Goal: Task Accomplishment & Management: Manage account settings

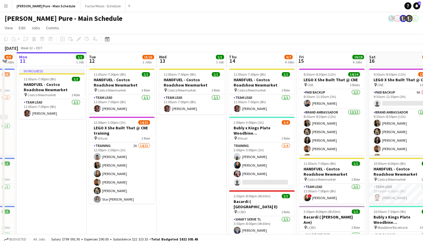
drag, startPoint x: 365, startPoint y: 69, endPoint x: 98, endPoint y: 33, distance: 269.2
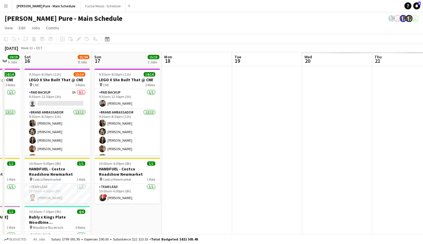
scroll to position [0, 185]
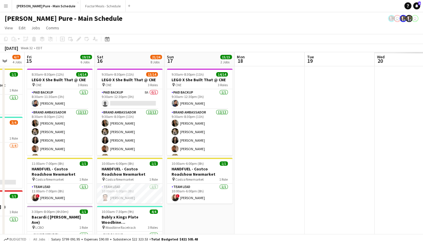
drag, startPoint x: 372, startPoint y: 67, endPoint x: 100, endPoint y: 63, distance: 272.1
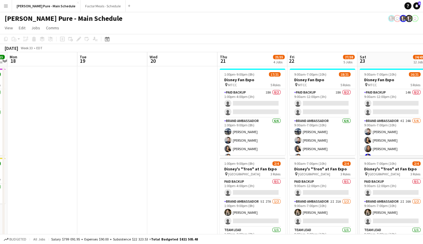
drag, startPoint x: 271, startPoint y: 110, endPoint x: 44, endPoint y: 98, distance: 227.6
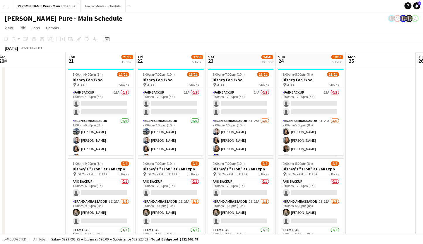
drag, startPoint x: 290, startPoint y: 92, endPoint x: 138, endPoint y: 68, distance: 153.2
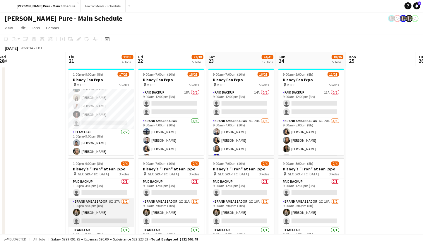
scroll to position [2, 0]
click at [89, 201] on app-card-role "Brand Ambassador 5I 27A [DATE] 1:00pm-9:00pm (8h) [PERSON_NAME] single-neutral-…" at bounding box center [101, 210] width 66 height 28
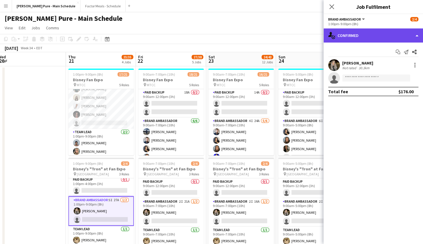
click at [356, 32] on div "single-neutral-actions-check-2 Confirmed" at bounding box center [374, 35] width 100 height 14
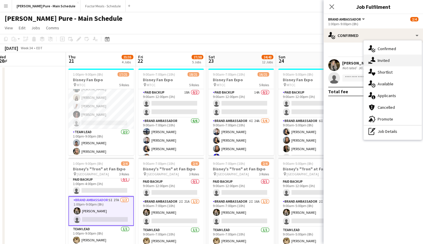
click at [394, 59] on div "single-neutral-actions-share-1 Invited" at bounding box center [393, 60] width 58 height 12
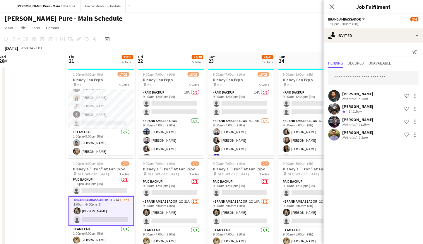
click at [351, 78] on input "text" at bounding box center [373, 78] width 90 height 15
type input "*********"
click at [6, 8] on app-icon "Menu" at bounding box center [6, 6] width 5 height 5
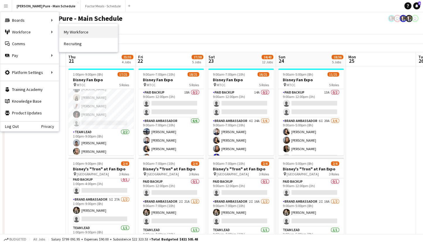
click at [69, 33] on link "My Workforce" at bounding box center [88, 32] width 59 height 12
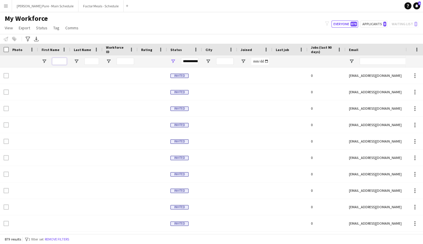
click at [58, 59] on input "First Name Filter Input" at bounding box center [59, 61] width 15 height 7
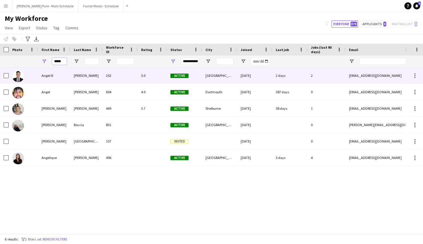
type input "*****"
click at [54, 78] on div "Angel III" at bounding box center [54, 75] width 32 height 16
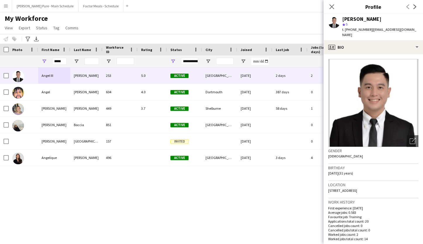
drag, startPoint x: 380, startPoint y: 18, endPoint x: 343, endPoint y: 19, distance: 36.9
click at [342, 19] on div "[PERSON_NAME]" at bounding box center [380, 18] width 76 height 5
copy div "[PERSON_NAME]"
click at [79, 8] on button "Factor Meals - Schedule Close" at bounding box center [100, 5] width 45 height 11
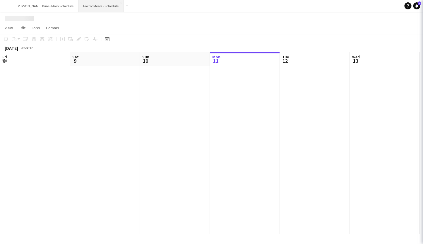
scroll to position [0, 140]
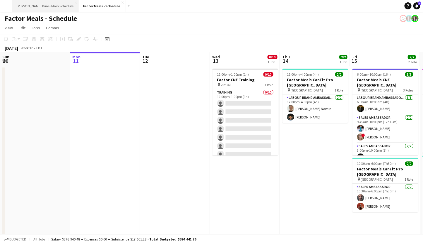
click at [30, 6] on button "[PERSON_NAME] Pure - Main Schedule Close" at bounding box center [45, 5] width 66 height 11
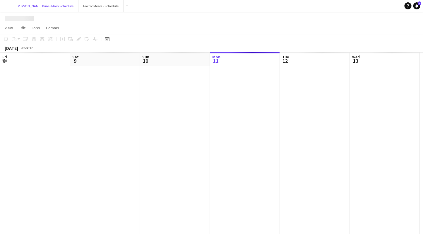
scroll to position [0, 140]
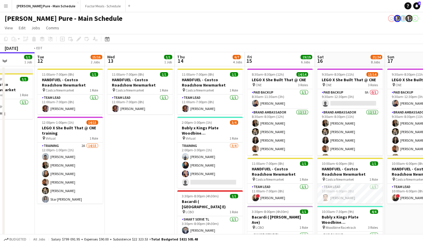
drag, startPoint x: 336, startPoint y: 125, endPoint x: 87, endPoint y: 140, distance: 249.9
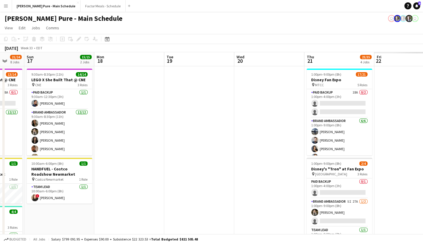
drag, startPoint x: 302, startPoint y: 128, endPoint x: 81, endPoint y: 133, distance: 220.6
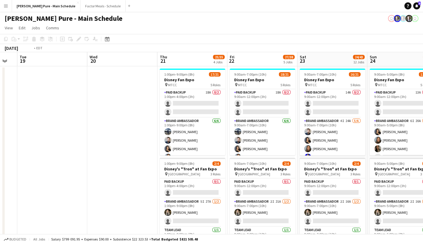
scroll to position [0, 253]
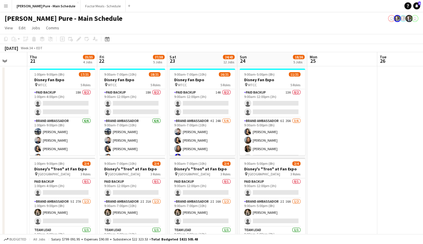
drag, startPoint x: 300, startPoint y: 128, endPoint x: 24, endPoint y: 128, distance: 276.5
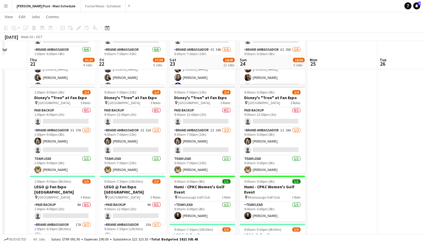
scroll to position [90, 0]
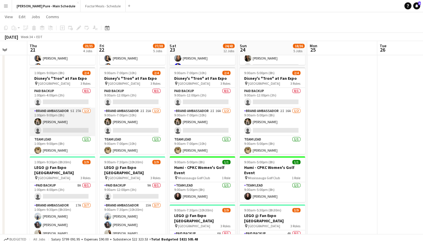
click at [48, 119] on app-card-role "Brand Ambassador 5I 27A [DATE] 1:00pm-9:00pm (8h) [PERSON_NAME] single-neutral-…" at bounding box center [63, 121] width 66 height 28
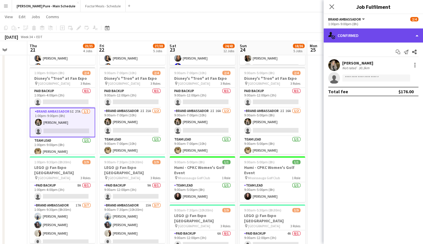
click at [348, 34] on div "single-neutral-actions-check-2 Confirmed" at bounding box center [374, 35] width 100 height 14
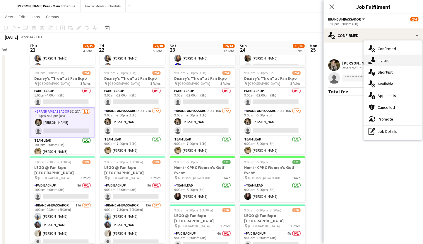
click at [382, 59] on div "single-neutral-actions-share-1 Invited" at bounding box center [393, 60] width 58 height 12
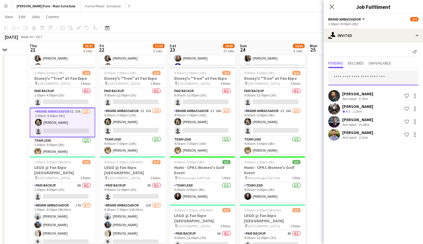
click at [345, 78] on input "text" at bounding box center [373, 78] width 90 height 15
paste input "**********"
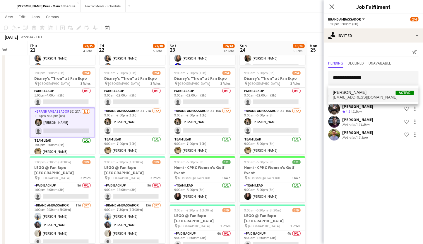
type input "**********"
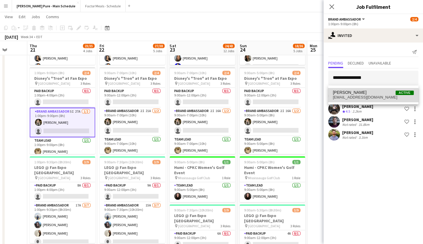
click at [351, 99] on span "[EMAIL_ADDRESS][DOMAIN_NAME]" at bounding box center [373, 97] width 81 height 5
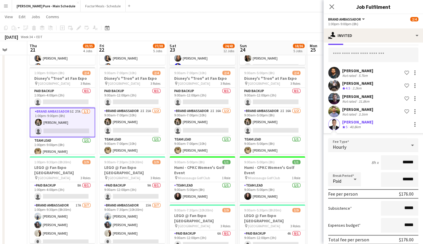
scroll to position [49, 0]
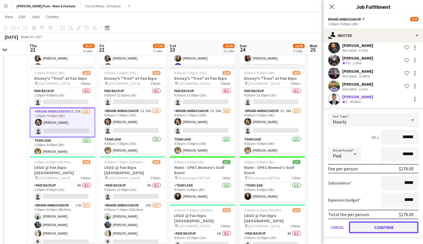
click at [368, 230] on button "Confirm" at bounding box center [383, 227] width 69 height 12
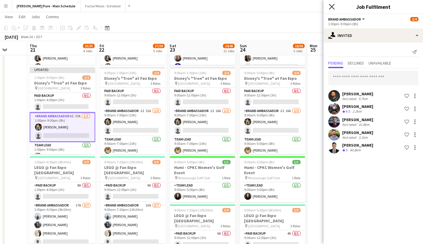
click at [331, 5] on icon "Close pop-in" at bounding box center [332, 7] width 6 height 6
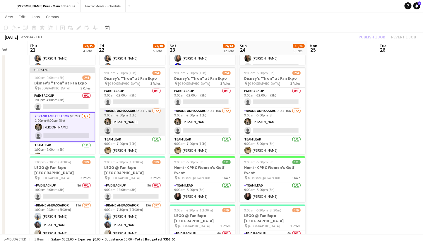
scroll to position [2, 0]
click at [118, 110] on app-card-role "Brand Ambassador 2I 21A [DATE] 9:00am-7:00pm (10h) [PERSON_NAME] single-neutral…" at bounding box center [133, 119] width 66 height 28
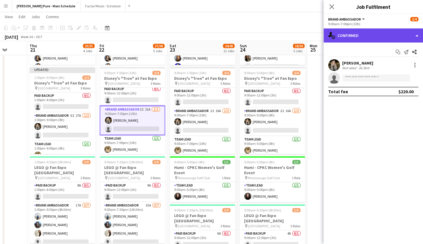
click at [373, 34] on div "single-neutral-actions-check-2 Confirmed" at bounding box center [374, 35] width 100 height 14
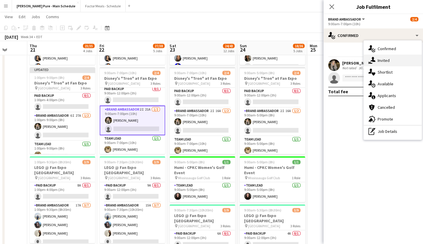
click at [398, 60] on div "single-neutral-actions-share-1 Invited" at bounding box center [393, 60] width 58 height 12
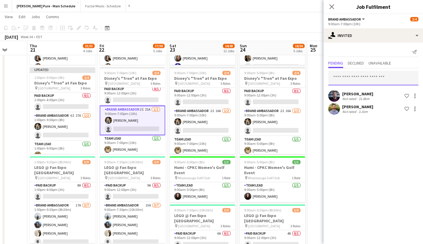
click at [346, 77] on input "text" at bounding box center [373, 78] width 90 height 15
paste input "**********"
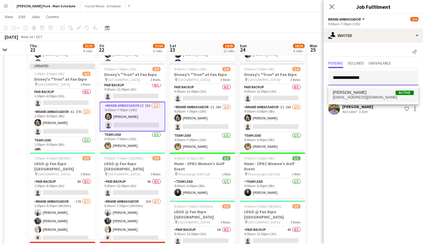
type input "**********"
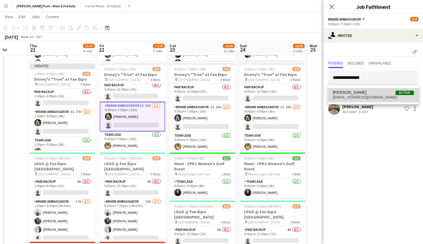
click at [368, 98] on span "[EMAIL_ADDRESS][DOMAIN_NAME]" at bounding box center [373, 97] width 81 height 5
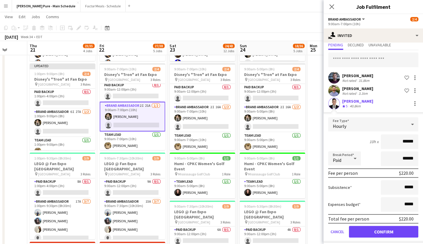
scroll to position [23, 0]
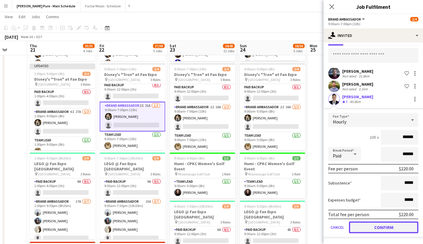
click at [362, 228] on button "Confirm" at bounding box center [383, 227] width 69 height 12
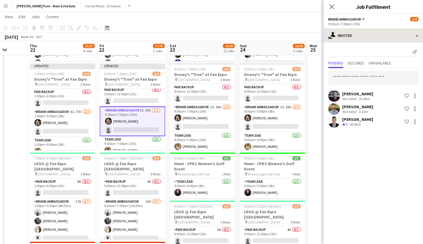
scroll to position [0, 0]
click at [334, 4] on icon "Close pop-in" at bounding box center [332, 7] width 6 height 6
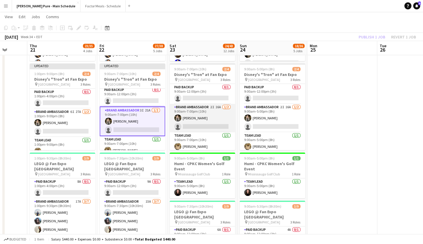
click at [204, 113] on app-card-role "Brand Ambassador 2I 16A [DATE] 9:00am-7:00pm (10h) [PERSON_NAME] single-neutral…" at bounding box center [203, 118] width 66 height 28
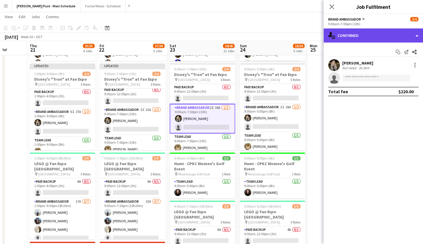
click at [363, 34] on div "single-neutral-actions-check-2 Confirmed" at bounding box center [374, 35] width 100 height 14
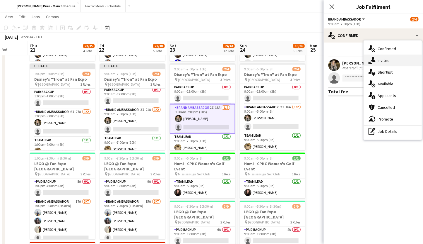
click at [391, 59] on div "single-neutral-actions-share-1 Invited" at bounding box center [393, 60] width 58 height 12
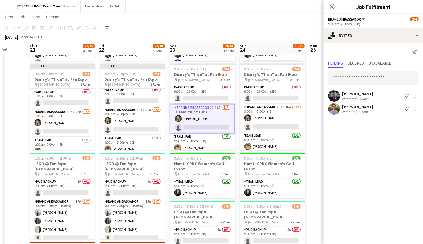
click at [339, 76] on input "text" at bounding box center [373, 78] width 90 height 15
paste input "**********"
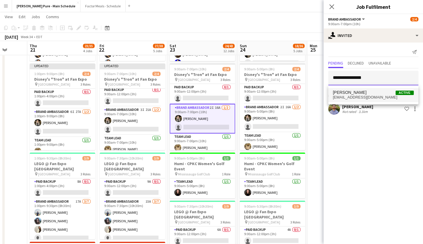
type input "**********"
click at [346, 95] on span "[PERSON_NAME]" at bounding box center [350, 92] width 34 height 5
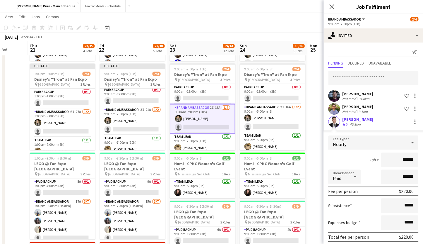
scroll to position [23, 0]
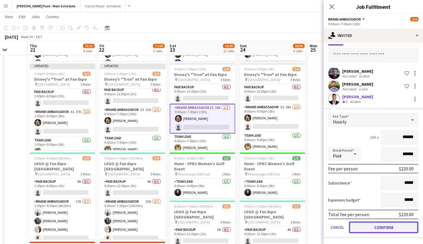
click at [360, 228] on button "Confirm" at bounding box center [383, 227] width 69 height 12
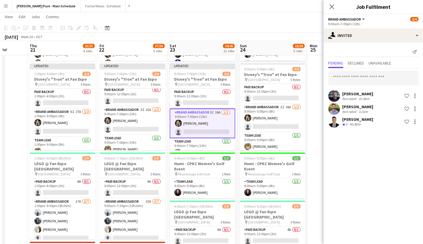
scroll to position [0, 0]
click at [334, 3] on app-icon "Close pop-in" at bounding box center [332, 7] width 8 height 8
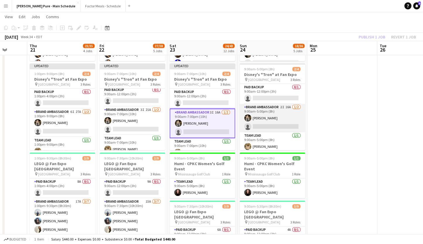
click at [270, 113] on app-card-role "Brand Ambassador 2I 16A [DATE] 9:00am-5:00pm (8h) [PERSON_NAME] single-neutral-…" at bounding box center [273, 118] width 66 height 28
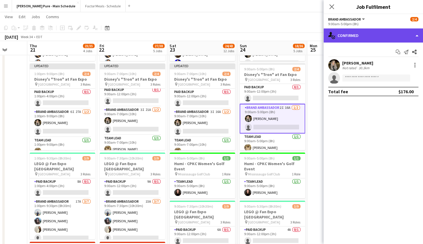
click at [356, 37] on div "single-neutral-actions-check-2 Confirmed" at bounding box center [374, 35] width 100 height 14
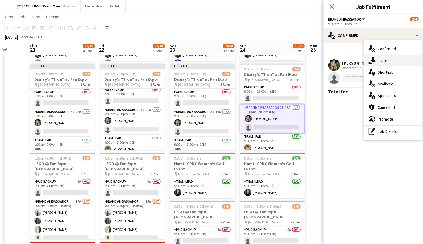
click at [379, 59] on div "single-neutral-actions-share-1 Invited" at bounding box center [393, 60] width 58 height 12
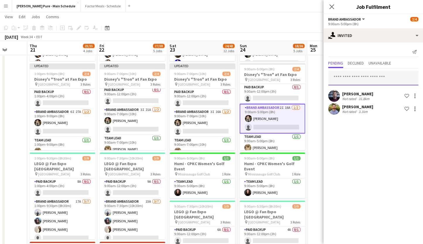
click at [348, 75] on input "text" at bounding box center [373, 78] width 90 height 15
paste input "**********"
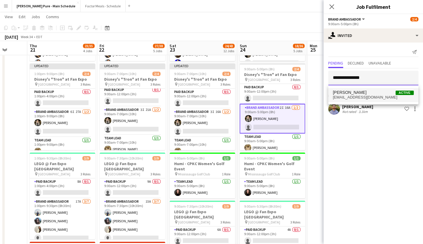
type input "**********"
click at [349, 94] on span "[PERSON_NAME]" at bounding box center [350, 92] width 34 height 5
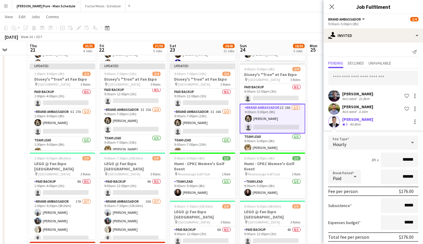
scroll to position [23, 0]
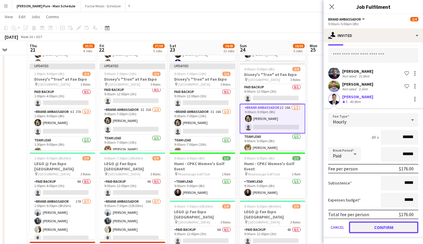
click at [361, 227] on button "Confirm" at bounding box center [383, 227] width 69 height 12
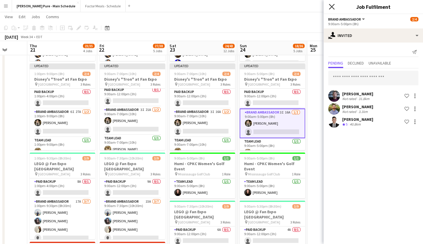
click at [331, 6] on icon at bounding box center [332, 7] width 6 height 6
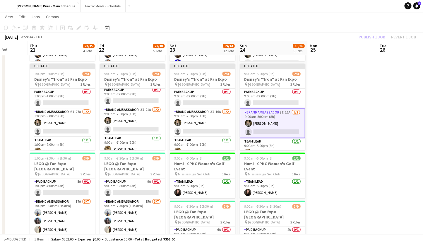
click at [273, 117] on app-card-role "Brand Ambassador 3I 16A [DATE] 9:00am-5:00pm (8h) [PERSON_NAME] single-neutral-…" at bounding box center [273, 123] width 66 height 30
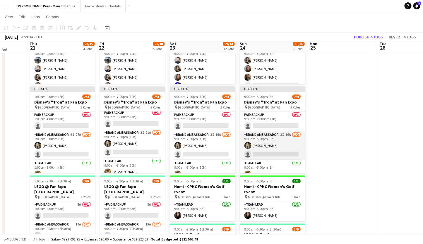
scroll to position [68, 0]
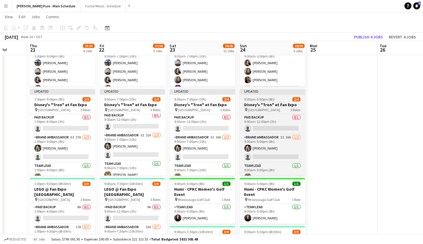
click at [261, 91] on div "Updated" at bounding box center [273, 91] width 66 height 5
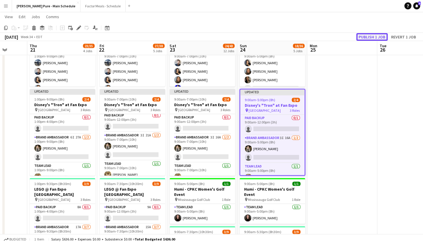
click at [363, 39] on button "Publish 1 job" at bounding box center [371, 37] width 31 height 8
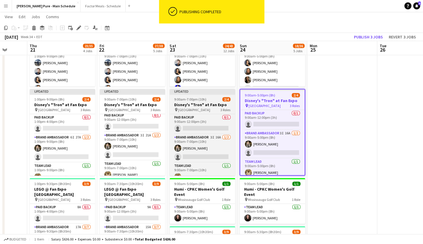
click at [207, 90] on div "Updated" at bounding box center [203, 91] width 66 height 5
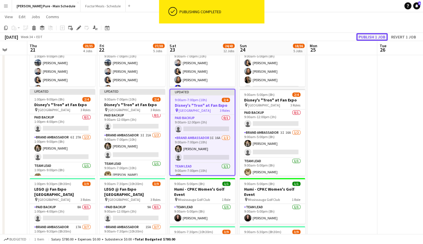
click at [372, 37] on button "Publish 1 job" at bounding box center [371, 37] width 31 height 8
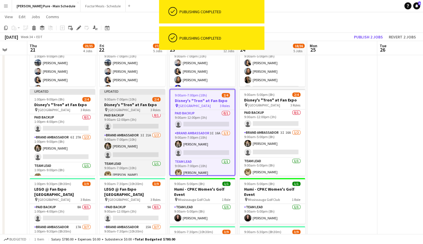
click at [121, 90] on div "Updated" at bounding box center [133, 91] width 66 height 5
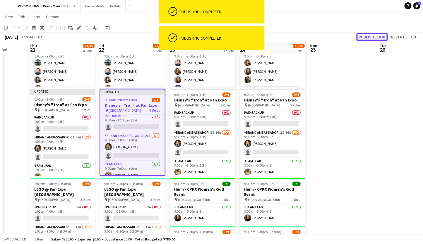
click at [374, 38] on button "Publish 1 job" at bounding box center [371, 37] width 31 height 8
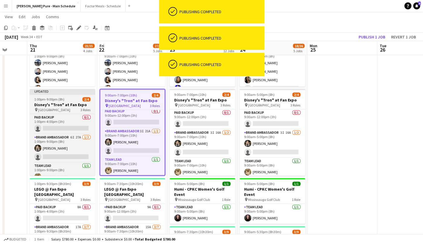
scroll to position [0, 252]
click at [46, 91] on div "Updated" at bounding box center [63, 91] width 66 height 5
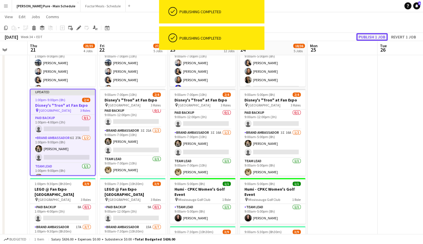
click at [368, 36] on button "Publish 1 job" at bounding box center [371, 37] width 31 height 8
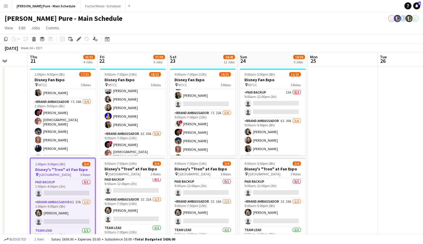
scroll to position [81, 0]
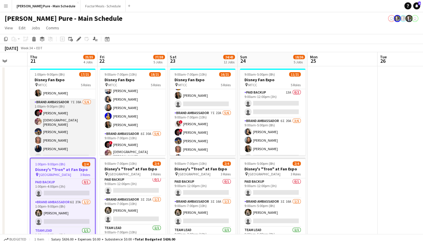
click at [55, 130] on app-card-role "Brand Ambassador 7I 38A [DATE] 1:00pm-9:00pm (8h) ! [PERSON_NAME] [PERSON_NAME]…" at bounding box center [63, 131] width 66 height 64
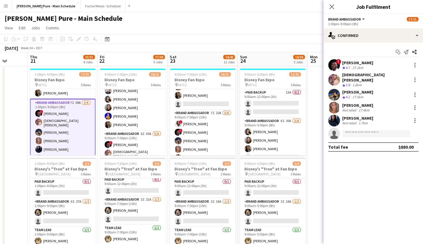
click at [359, 89] on div "[PERSON_NAME]" at bounding box center [357, 91] width 31 height 5
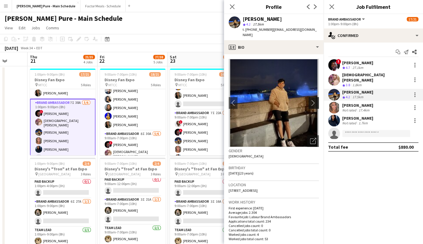
click at [315, 100] on app-icon "chevron-right" at bounding box center [314, 103] width 9 height 6
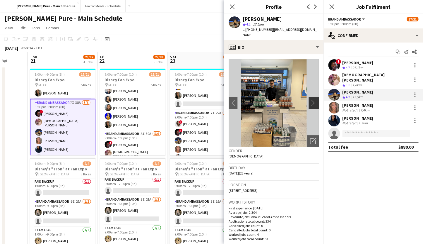
click at [312, 100] on app-icon "chevron-right" at bounding box center [314, 103] width 9 height 6
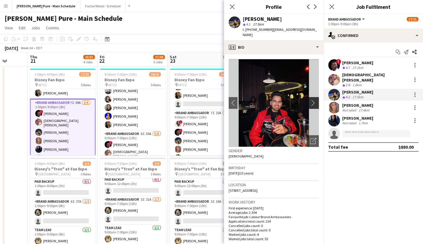
click at [312, 100] on app-icon "chevron-right" at bounding box center [314, 103] width 9 height 6
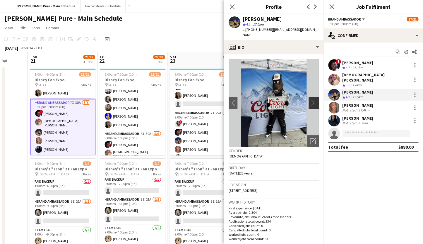
click at [312, 100] on app-icon "chevron-right" at bounding box center [314, 103] width 9 height 6
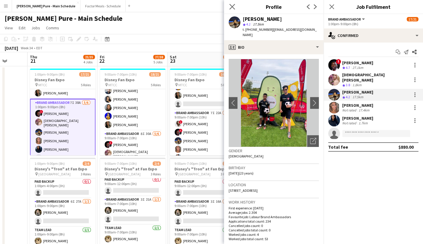
click at [234, 3] on div "Close pop-in" at bounding box center [232, 6] width 16 height 13
click at [332, 8] on icon "Close pop-in" at bounding box center [332, 7] width 6 height 6
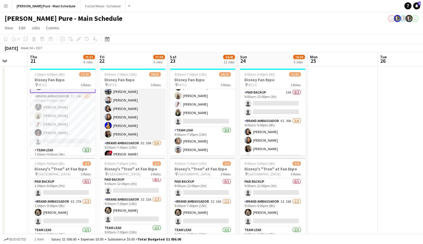
scroll to position [32, 0]
click at [124, 116] on app-card-role "Brand Ambassador [DATE] 9:00am-7:00pm (10h) [PERSON_NAME] [PERSON_NAME] [PERSON…" at bounding box center [133, 117] width 66 height 62
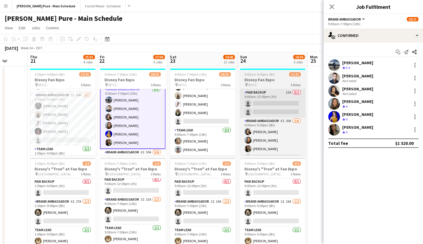
scroll to position [152, 0]
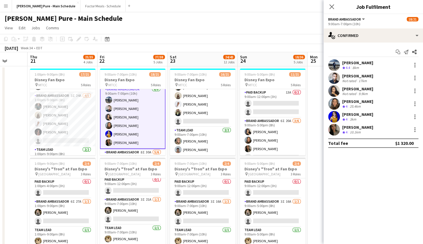
click at [349, 88] on div "[PERSON_NAME]" at bounding box center [357, 88] width 31 height 5
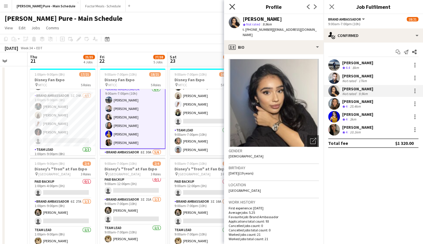
click at [234, 5] on icon at bounding box center [232, 7] width 6 height 6
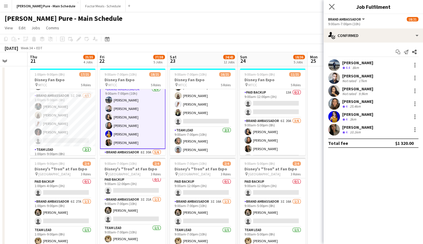
click at [331, 4] on app-icon "Close pop-in" at bounding box center [332, 7] width 8 height 8
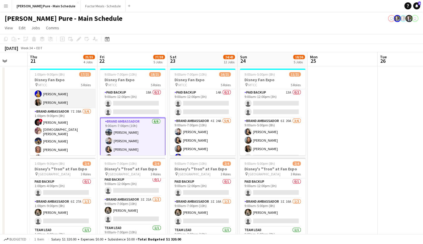
scroll to position [72, 0]
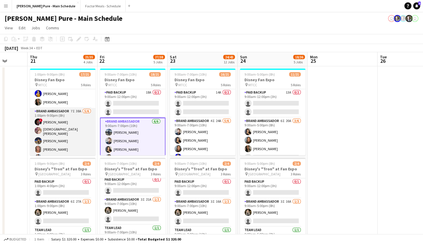
click at [65, 132] on app-card-role "Brand Ambassador 7I 38A [DATE] 1:00pm-9:00pm (8h) ! [PERSON_NAME] [PERSON_NAME]…" at bounding box center [63, 140] width 66 height 64
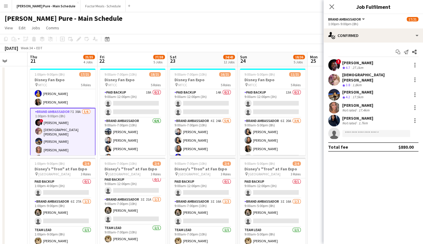
click at [64, 148] on app-card-role "Brand Ambassador 7I 38A [DATE] 1:00pm-9:00pm (8h) ! [PERSON_NAME] [PERSON_NAME]…" at bounding box center [63, 140] width 66 height 65
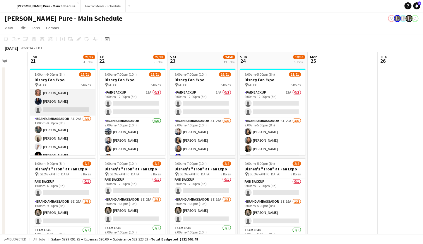
scroll to position [128, 0]
click at [54, 92] on app-card-role "Brand Ambassador 7I 38A [DATE] 1:00pm-9:00pm (8h) ! [PERSON_NAME] [PERSON_NAME]…" at bounding box center [63, 84] width 66 height 64
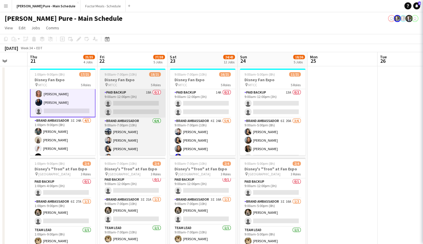
scroll to position [129, 0]
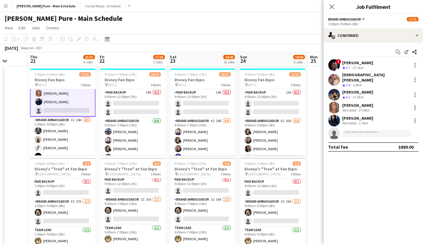
click at [358, 115] on div "[PERSON_NAME]" at bounding box center [357, 117] width 31 height 5
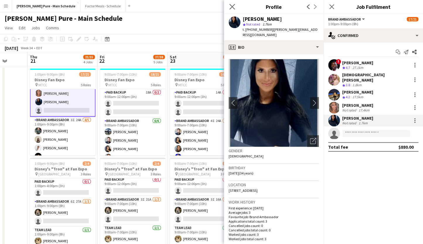
click at [229, 6] on app-icon "Close pop-in" at bounding box center [232, 7] width 8 height 8
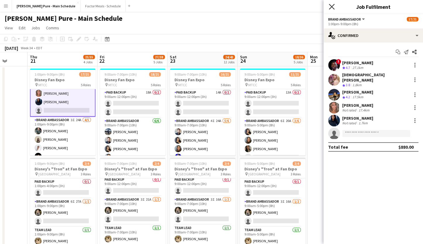
click at [332, 7] on icon at bounding box center [332, 7] width 6 height 6
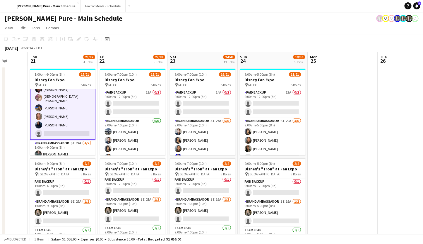
scroll to position [106, 0]
click at [64, 116] on app-card-role "Brand Ambassador 7I 38A [DATE] 1:00pm-9:00pm (8h) ! [PERSON_NAME] [PERSON_NAME]…" at bounding box center [63, 106] width 66 height 65
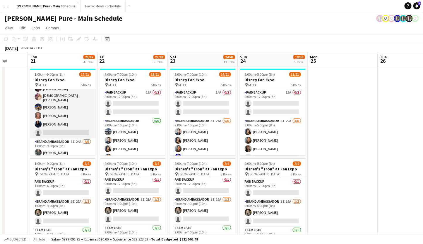
scroll to position [105, 0]
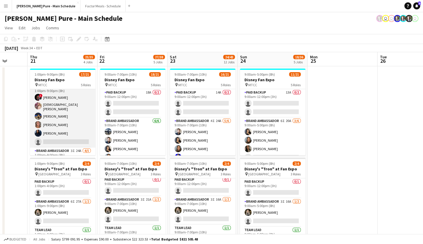
click at [56, 124] on app-card-role "Brand Ambassador 7I 38A [DATE] 1:00pm-9:00pm (8h) ! [PERSON_NAME] [PERSON_NAME]…" at bounding box center [63, 115] width 66 height 64
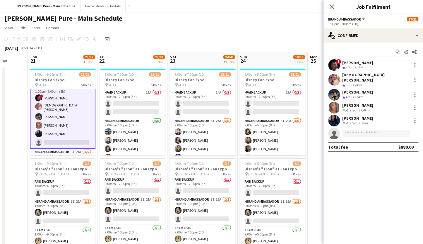
scroll to position [97, 0]
click at [357, 103] on div "[PERSON_NAME]" at bounding box center [357, 105] width 31 height 5
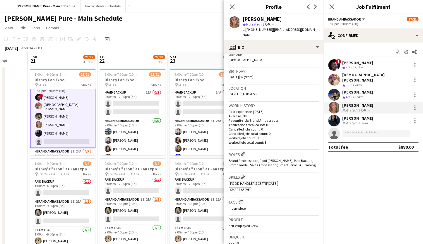
scroll to position [0, 0]
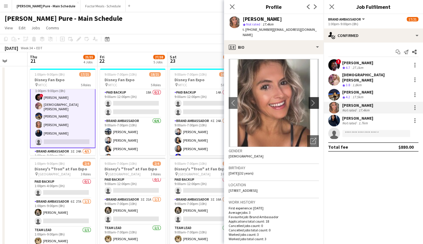
click at [313, 100] on app-icon "chevron-right" at bounding box center [314, 103] width 9 height 6
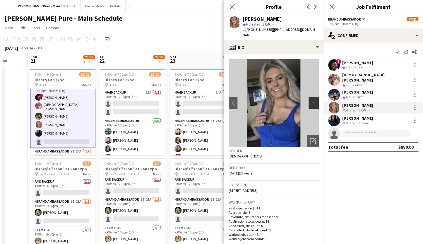
click at [315, 100] on app-icon "chevron-right" at bounding box center [314, 103] width 9 height 6
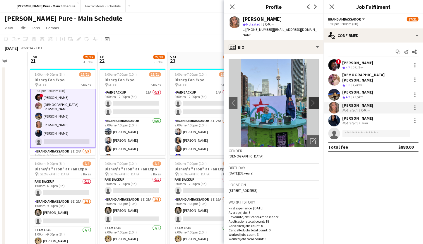
click at [315, 100] on app-icon "chevron-right" at bounding box center [314, 103] width 9 height 6
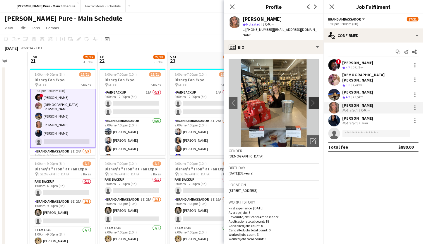
click at [315, 100] on app-icon "chevron-right" at bounding box center [314, 103] width 9 height 6
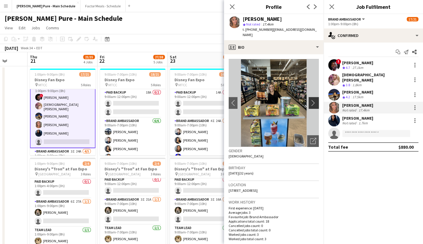
click at [315, 100] on app-icon "chevron-right" at bounding box center [314, 103] width 9 height 6
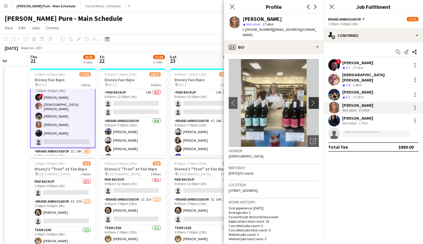
click at [315, 100] on app-icon "chevron-right" at bounding box center [314, 103] width 9 height 6
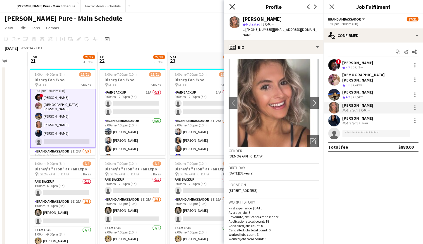
click at [232, 7] on icon at bounding box center [232, 7] width 6 height 6
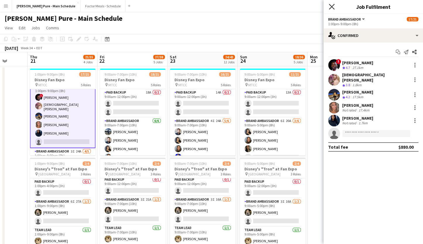
click at [334, 6] on icon "Close pop-in" at bounding box center [332, 7] width 6 height 6
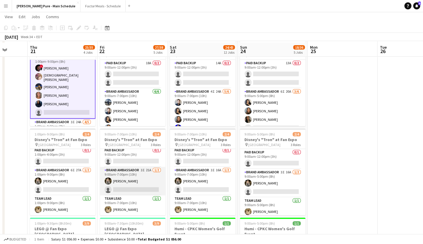
scroll to position [27, 0]
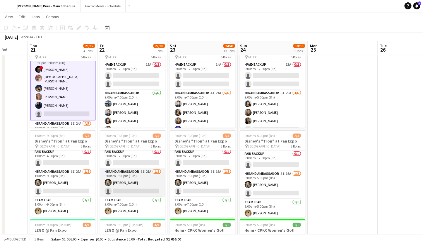
click at [122, 172] on app-card-role "Brand Ambassador 3I 21A [DATE] 9:00am-7:00pm (10h) [PERSON_NAME] single-neutral…" at bounding box center [133, 182] width 66 height 28
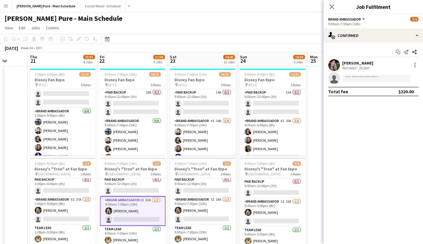
scroll to position [0, 0]
click at [332, 4] on icon "Close pop-in" at bounding box center [332, 7] width 6 height 6
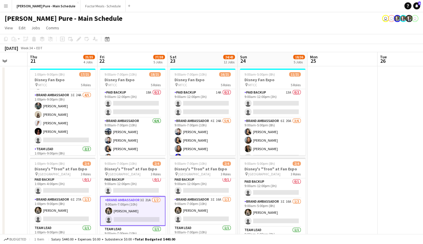
scroll to position [151, 0]
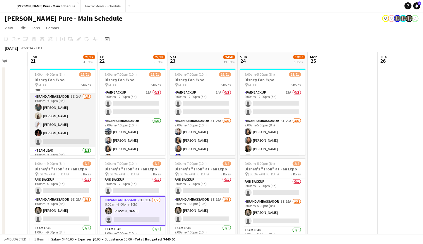
click at [55, 131] on app-card-role "Brand Ambassador 3I 24A [DATE] 1:00pm-9:00pm (8h) [PERSON_NAME] [PERSON_NAME] […" at bounding box center [63, 120] width 66 height 54
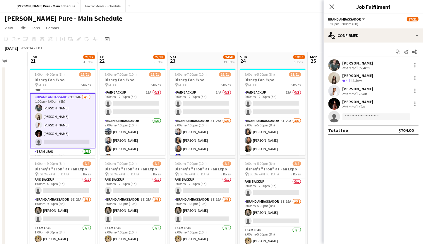
click at [68, 122] on app-card-role "Brand Ambassador 3I 24A [DATE] 1:00pm-9:00pm (8h) [PERSON_NAME] [PERSON_NAME] […" at bounding box center [63, 120] width 66 height 55
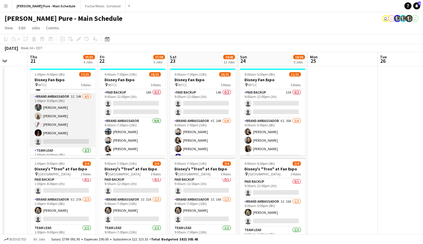
click at [66, 123] on app-card-role "Brand Ambassador 3I 24A [DATE] 1:00pm-9:00pm (8h) [PERSON_NAME] [PERSON_NAME] […" at bounding box center [63, 120] width 66 height 54
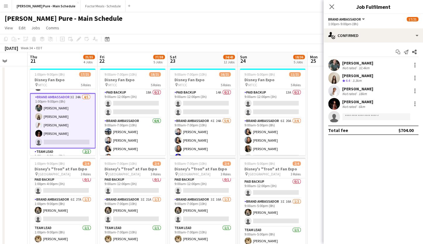
click at [360, 89] on div "[PERSON_NAME]" at bounding box center [357, 88] width 31 height 5
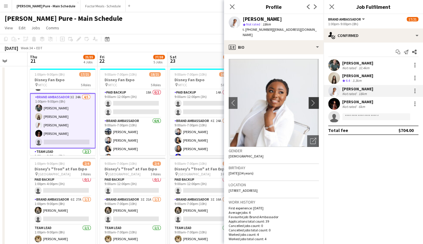
click at [318, 100] on app-icon "chevron-right" at bounding box center [314, 103] width 9 height 6
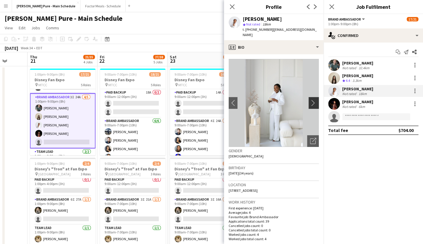
click at [312, 100] on app-icon "chevron-right" at bounding box center [314, 103] width 9 height 6
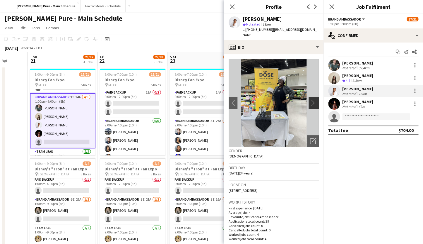
click at [313, 100] on app-icon "chevron-right" at bounding box center [314, 103] width 9 height 6
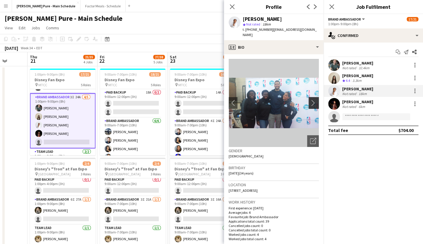
click at [313, 100] on app-icon "chevron-right" at bounding box center [314, 103] width 9 height 6
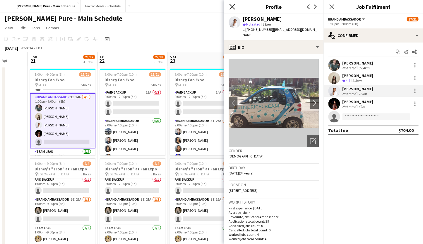
click at [230, 6] on icon "Close pop-in" at bounding box center [232, 7] width 6 height 6
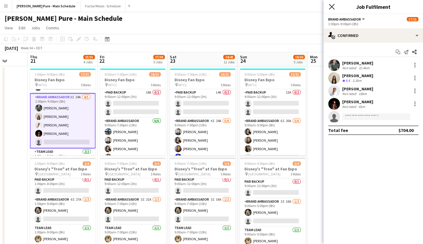
click at [330, 8] on icon "Close pop-in" at bounding box center [332, 7] width 6 height 6
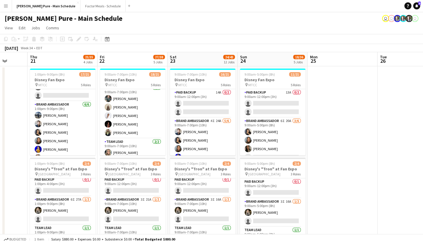
scroll to position [163, 0]
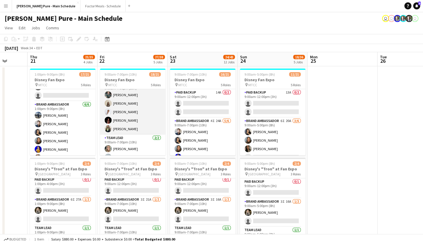
click at [122, 127] on app-card-role "Brand Ambassador [DATE] 9:00am-7:00pm (10h) [PERSON_NAME] [PERSON_NAME] [PERSON…" at bounding box center [133, 108] width 66 height 54
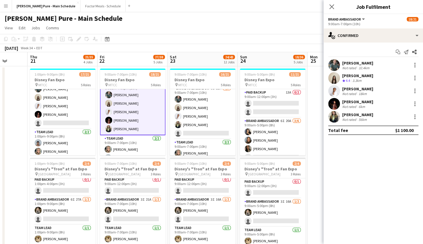
scroll to position [169, 0]
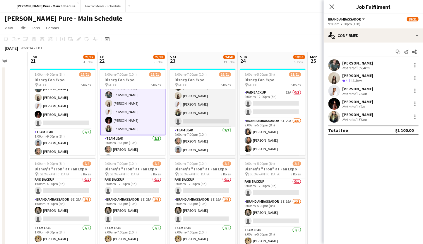
click at [195, 112] on app-card-role "Brand Ambassador 6I 21A [DATE] 9:00am-7:00pm (10h) [PERSON_NAME] [PERSON_NAME] …" at bounding box center [203, 100] width 66 height 54
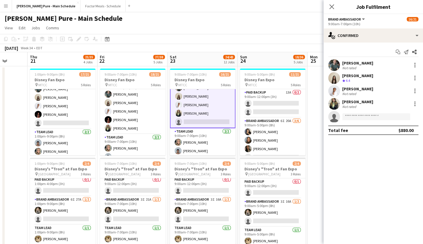
scroll to position [163, 0]
click at [351, 104] on div "[PERSON_NAME]" at bounding box center [357, 101] width 31 height 5
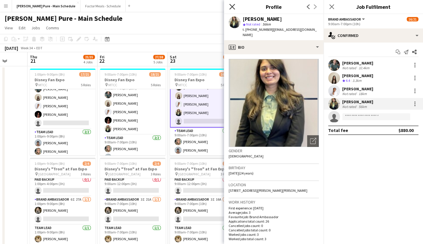
click at [231, 4] on icon "Close pop-in" at bounding box center [232, 7] width 6 height 6
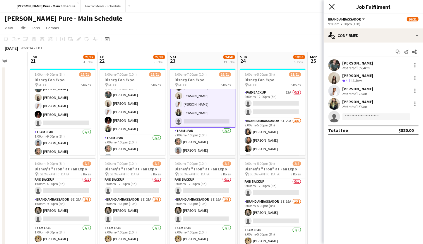
click at [334, 5] on icon at bounding box center [332, 7] width 6 height 6
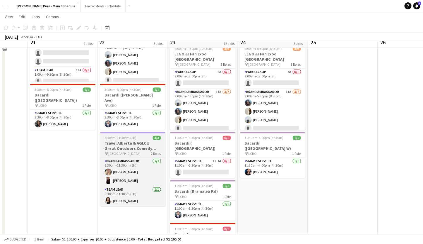
scroll to position [264, 0]
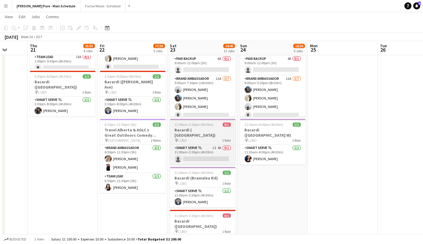
click at [186, 129] on h3 "Bacardi ( [GEOGRAPHIC_DATA])" at bounding box center [203, 132] width 66 height 11
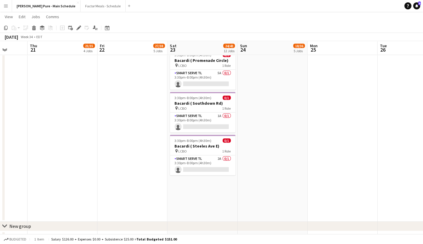
scroll to position [0, 249]
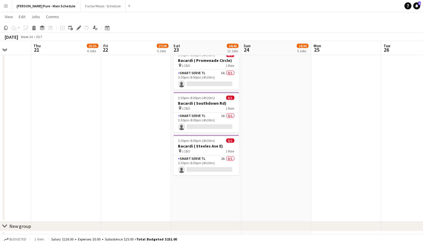
drag, startPoint x: 117, startPoint y: 120, endPoint x: 120, endPoint y: 68, distance: 52.0
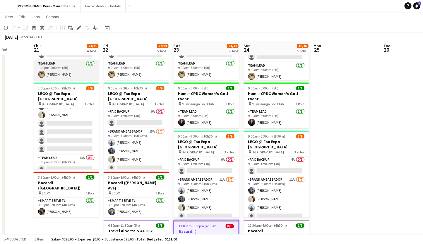
scroll to position [0, 0]
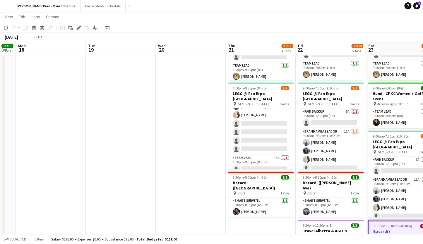
drag, startPoint x: 24, startPoint y: 91, endPoint x: 208, endPoint y: 107, distance: 184.6
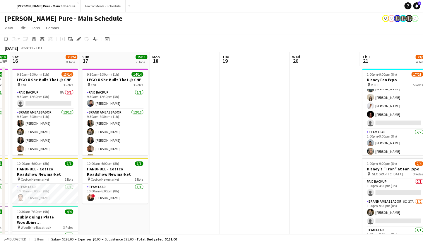
scroll to position [0, 130]
drag, startPoint x: 132, startPoint y: 127, endPoint x: 266, endPoint y: 120, distance: 134.0
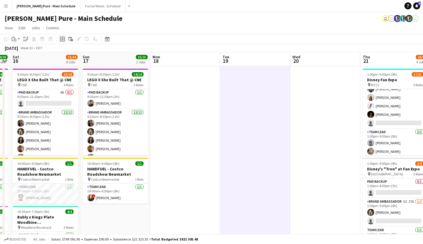
click at [63, 38] on icon "Add job" at bounding box center [62, 39] width 5 height 5
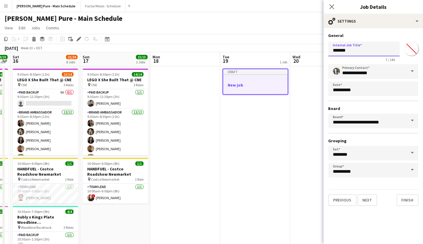
drag, startPoint x: 360, startPoint y: 55, endPoint x: 281, endPoint y: 46, distance: 79.6
click at [328, 46] on input "*******" at bounding box center [363, 49] width 71 height 15
type input "**********"
click at [366, 203] on button "Next" at bounding box center [368, 200] width 20 height 12
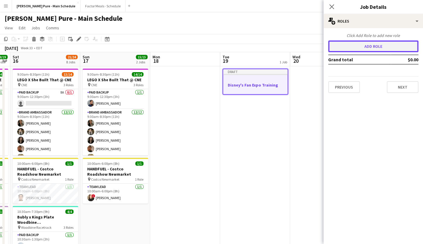
click at [360, 48] on button "Add role" at bounding box center [373, 46] width 90 height 12
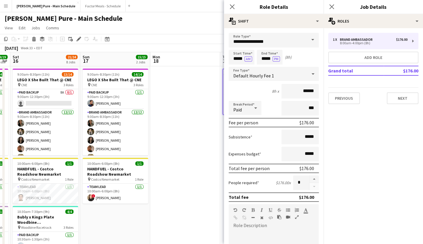
click at [313, 40] on span at bounding box center [313, 40] width 12 height 14
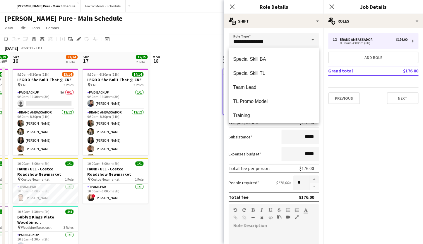
scroll to position [155, 0]
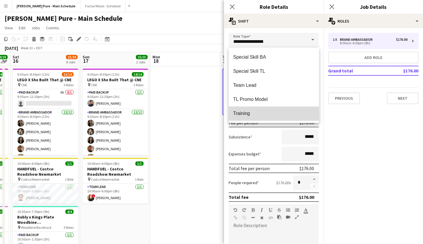
click at [248, 113] on span "Training" at bounding box center [273, 113] width 81 height 6
type input "********"
type input "******"
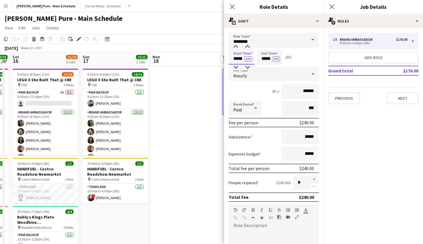
click at [239, 59] on input "*****" at bounding box center [242, 57] width 26 height 15
click at [236, 47] on div at bounding box center [236, 47] width 12 height 6
type input "*****"
click at [236, 47] on div at bounding box center [236, 47] width 12 height 6
click at [267, 58] on input "*****" at bounding box center [270, 57] width 26 height 15
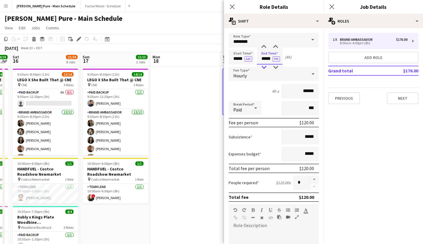
click at [264, 68] on div at bounding box center [264, 67] width 12 height 6
type input "*****"
click at [264, 68] on div at bounding box center [264, 67] width 12 height 6
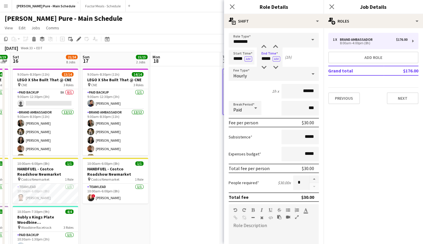
click at [271, 190] on div "People required $30.00 x *" at bounding box center [274, 182] width 90 height 15
click at [315, 180] on button "button" at bounding box center [314, 179] width 9 height 8
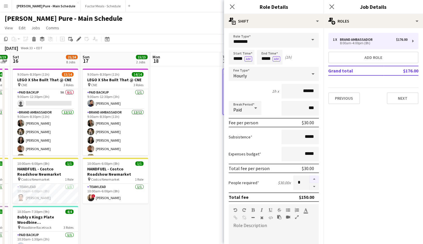
click at [315, 180] on button "button" at bounding box center [314, 179] width 9 height 8
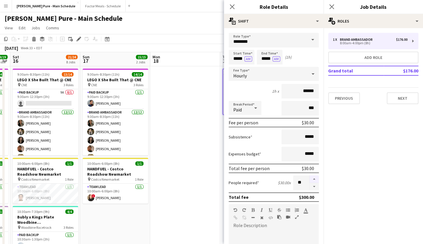
click at [315, 180] on button "button" at bounding box center [314, 179] width 9 height 8
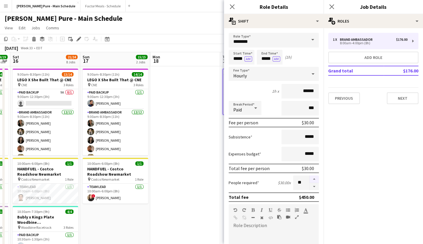
click at [315, 180] on button "button" at bounding box center [314, 179] width 9 height 8
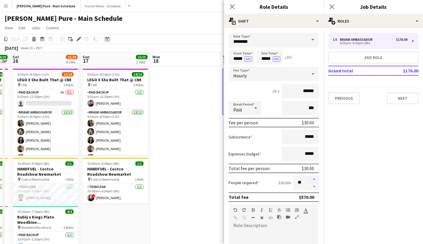
type input "**"
click at [233, 8] on icon "Close pop-in" at bounding box center [232, 7] width 6 height 6
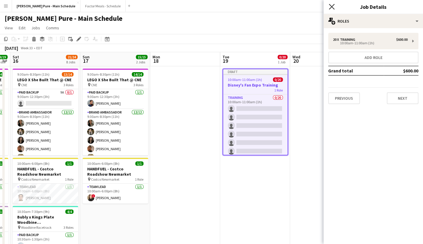
click at [334, 7] on icon "Close pop-in" at bounding box center [332, 7] width 6 height 6
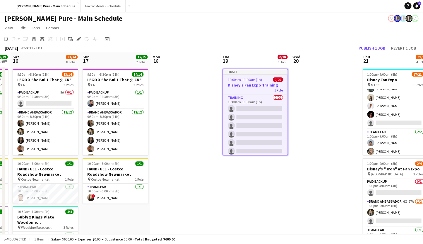
click at [242, 78] on span "10:00am-11:00am (1h)" at bounding box center [245, 79] width 34 height 4
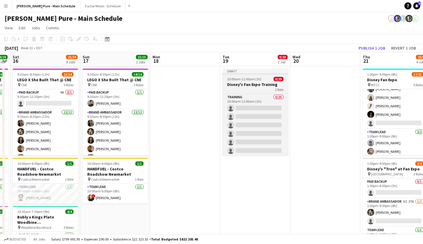
click at [243, 80] on span "10:00am-11:00am (1h)" at bounding box center [244, 79] width 34 height 4
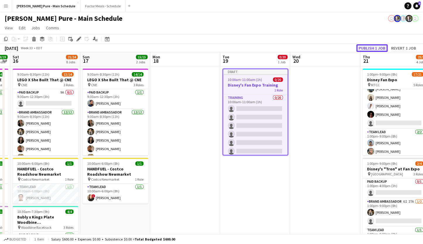
click at [368, 49] on button "Publish 1 job" at bounding box center [371, 48] width 31 height 8
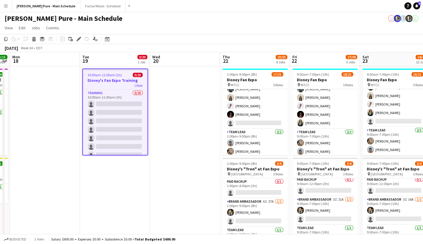
scroll to position [0, 296]
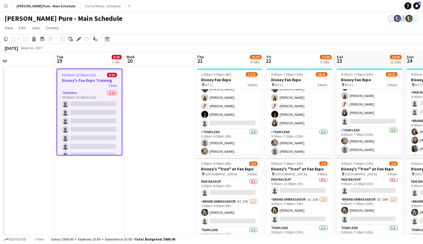
drag, startPoint x: 329, startPoint y: 117, endPoint x: 162, endPoint y: 110, distance: 167.1
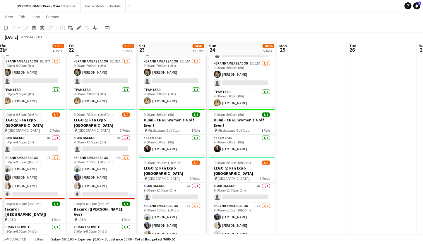
scroll to position [0, 214]
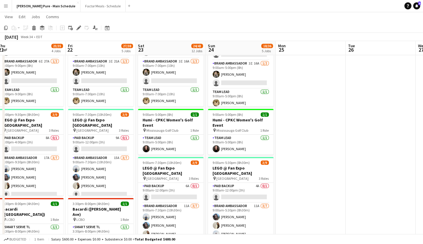
drag, startPoint x: 364, startPoint y: 148, endPoint x: 165, endPoint y: 141, distance: 198.7
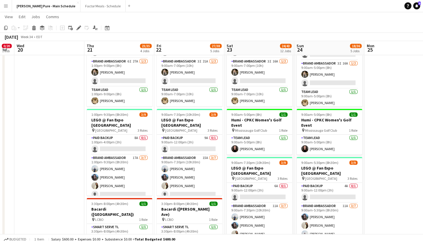
drag, startPoint x: 179, startPoint y: 156, endPoint x: 266, endPoint y: 140, distance: 88.5
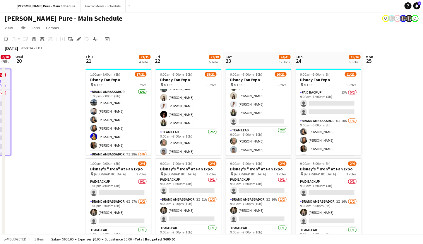
scroll to position [0, 0]
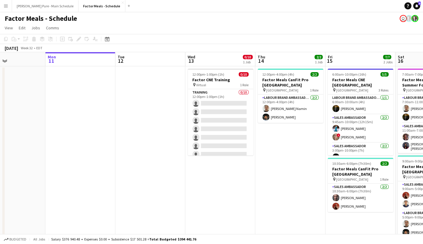
drag, startPoint x: 31, startPoint y: 85, endPoint x: -16, endPoint y: 65, distance: 51.1
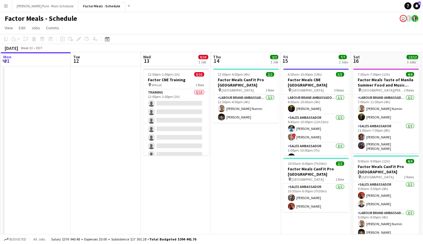
scroll to position [0, 287]
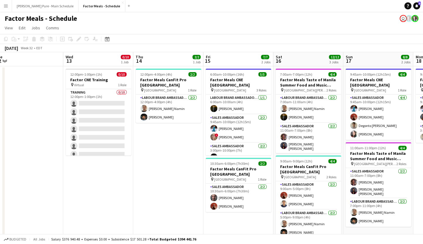
drag, startPoint x: 127, startPoint y: 112, endPoint x: -16, endPoint y: 97, distance: 144.3
click at [39, 6] on button "[PERSON_NAME] Pure - Main Schedule Close" at bounding box center [45, 5] width 66 height 11
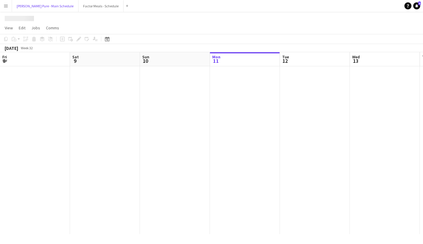
scroll to position [0, 140]
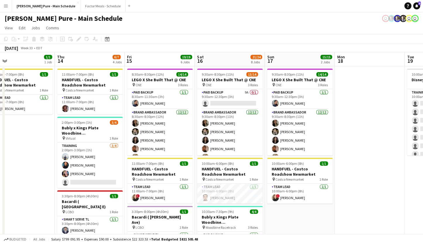
drag, startPoint x: 232, startPoint y: 167, endPoint x: 7, endPoint y: 158, distance: 225.4
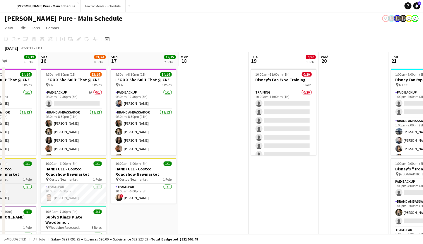
drag, startPoint x: 171, startPoint y: 174, endPoint x: -16, endPoint y: 146, distance: 189.5
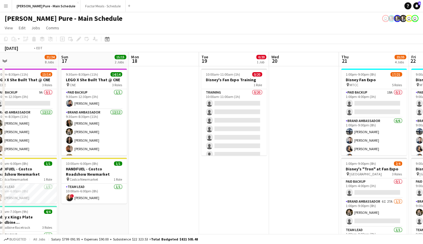
scroll to position [0, 291]
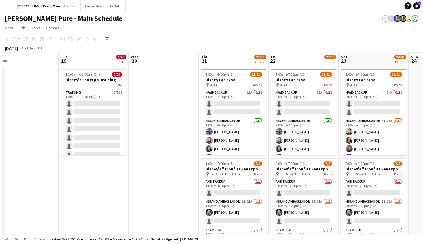
drag, startPoint x: 195, startPoint y: 156, endPoint x: -16, endPoint y: 123, distance: 213.4
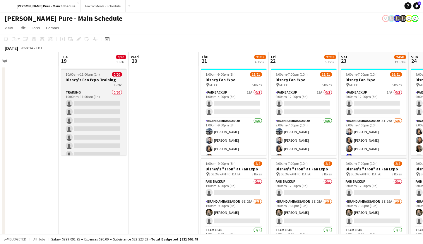
click at [82, 78] on h3 "Disney's Fan Expo Training" at bounding box center [94, 79] width 66 height 5
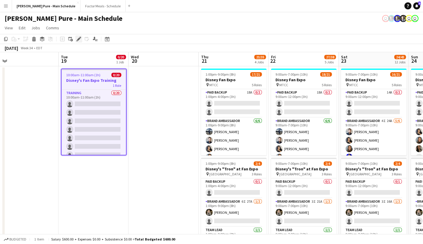
click at [78, 39] on icon "Edit" at bounding box center [78, 39] width 5 height 5
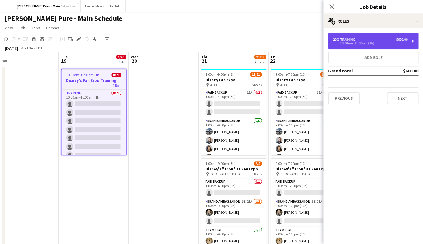
click at [367, 42] on div "10:00am-11:00am (1h)" at bounding box center [370, 43] width 75 height 3
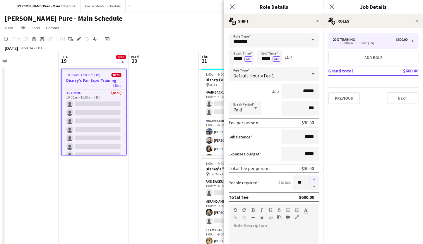
click at [315, 179] on button "button" at bounding box center [314, 179] width 9 height 8
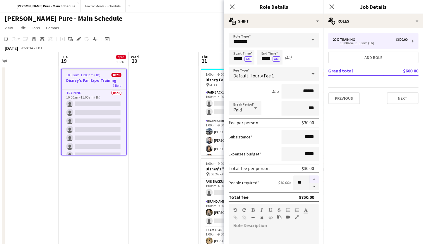
click at [315, 179] on button "button" at bounding box center [314, 179] width 9 height 8
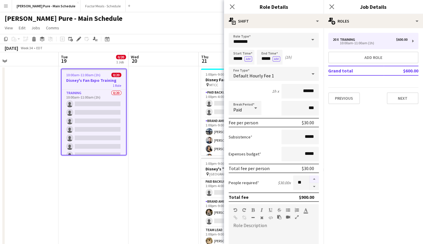
click at [315, 179] on button "button" at bounding box center [314, 179] width 9 height 8
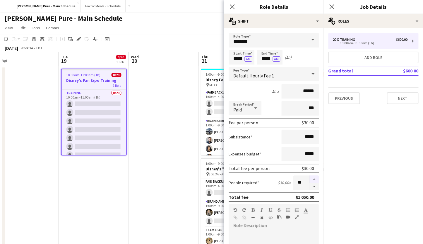
click at [315, 179] on button "button" at bounding box center [314, 179] width 9 height 8
type input "**"
click at [334, 7] on icon "Close pop-in" at bounding box center [332, 7] width 6 height 6
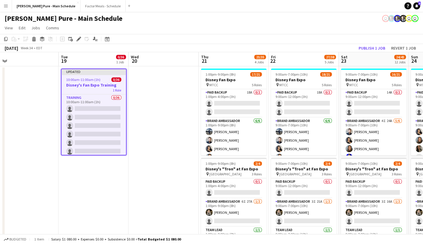
click at [72, 71] on div "Updated" at bounding box center [94, 71] width 64 height 5
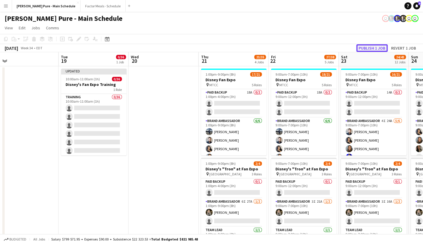
click at [376, 49] on button "Publish 1 job" at bounding box center [371, 48] width 31 height 8
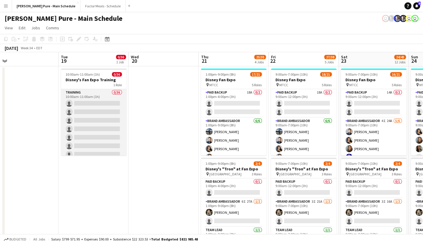
click at [84, 104] on app-card-role "Training 0/36 10:00am-11:00am (1h) single-neutral-actions single-neutral-action…" at bounding box center [94, 247] width 66 height 317
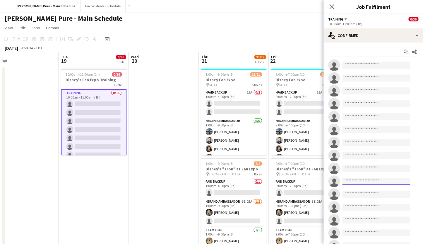
click at [359, 183] on input at bounding box center [376, 180] width 68 height 7
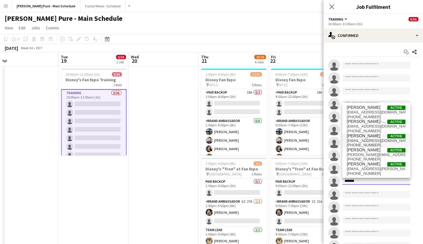
type input "*******"
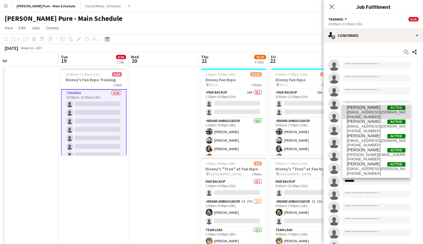
click at [357, 109] on span "[PERSON_NAME]" at bounding box center [364, 107] width 34 height 5
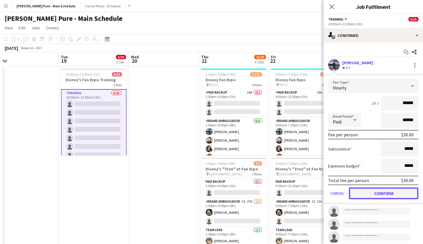
click at [369, 194] on button "Confirm" at bounding box center [383, 193] width 69 height 12
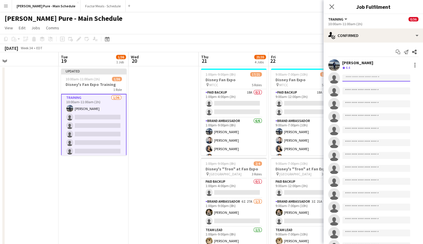
click at [356, 78] on input at bounding box center [376, 77] width 68 height 7
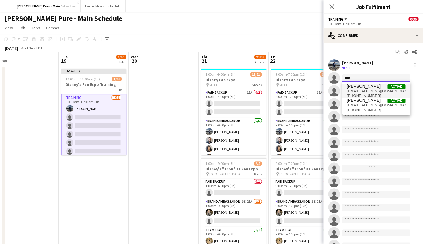
type input "****"
click at [377, 87] on span "[PERSON_NAME]" at bounding box center [364, 86] width 34 height 5
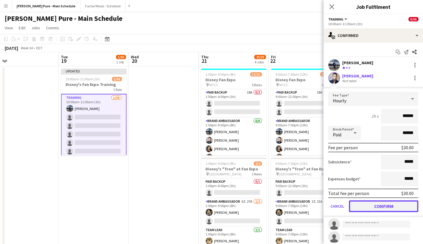
click at [363, 207] on button "Confirm" at bounding box center [383, 206] width 69 height 12
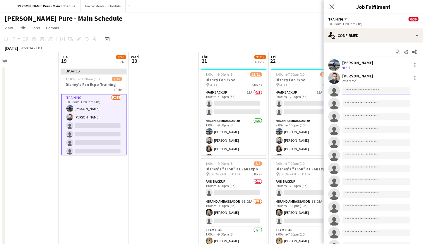
click at [349, 92] on input at bounding box center [376, 90] width 68 height 7
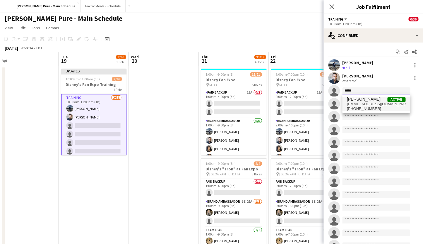
type input "*****"
click at [360, 107] on span "[PHONE_NUMBER]" at bounding box center [376, 108] width 59 height 5
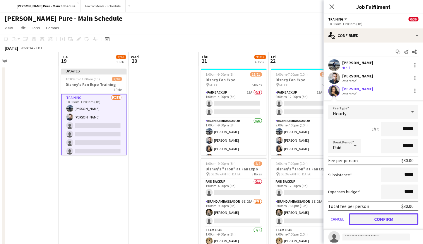
click at [360, 220] on button "Confirm" at bounding box center [383, 219] width 69 height 12
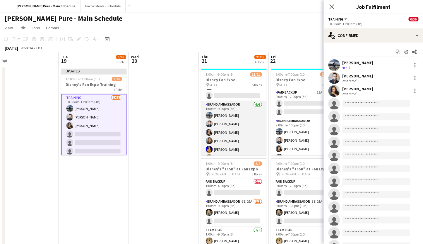
scroll to position [19, 0]
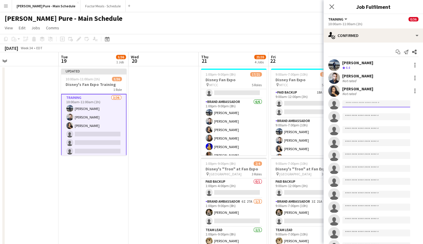
click at [351, 101] on input at bounding box center [376, 103] width 68 height 7
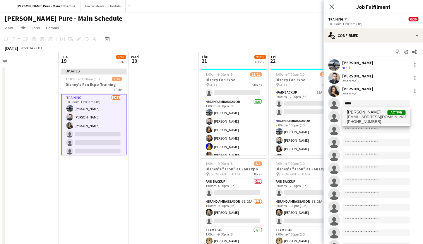
type input "*****"
click at [375, 116] on span "[EMAIL_ADDRESS][DOMAIN_NAME]" at bounding box center [376, 117] width 59 height 5
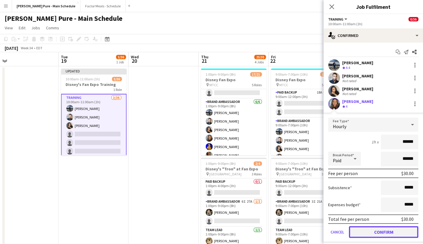
click at [363, 233] on button "Confirm" at bounding box center [383, 232] width 69 height 12
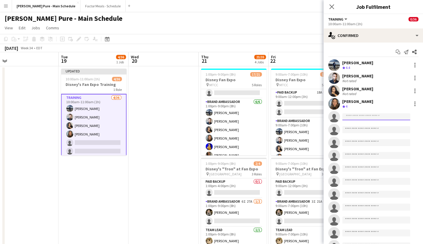
click at [352, 119] on input at bounding box center [376, 116] width 68 height 7
type input "*"
type input "*****"
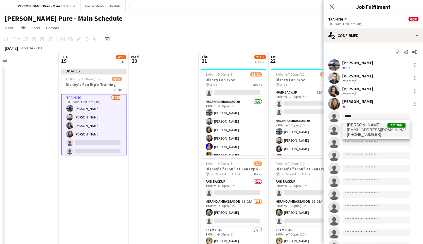
click at [362, 133] on span "[PHONE_NUMBER]" at bounding box center [376, 134] width 59 height 5
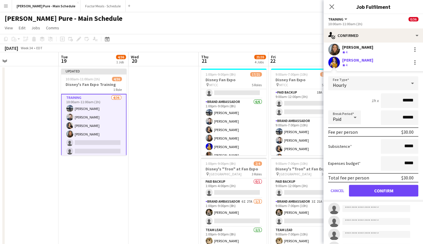
scroll to position [56, 0]
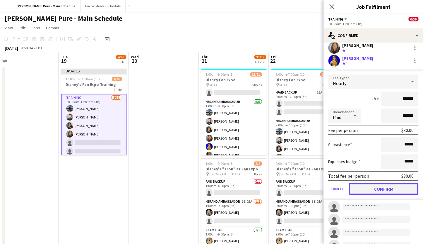
click at [361, 192] on button "Confirm" at bounding box center [383, 189] width 69 height 12
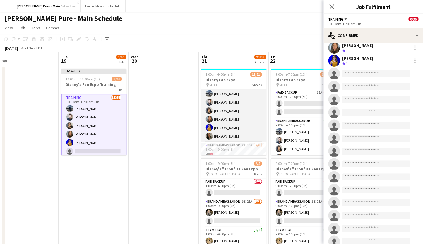
scroll to position [38, 0]
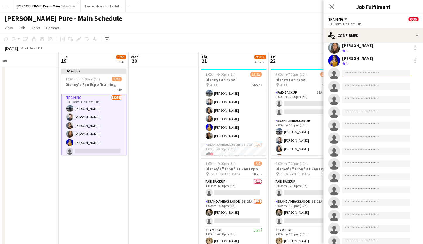
click at [349, 74] on input at bounding box center [376, 73] width 68 height 7
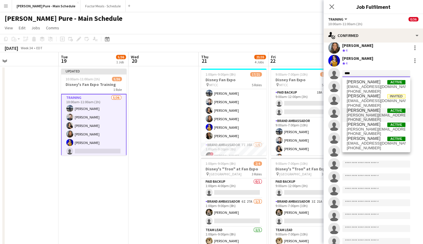
type input "****"
click at [358, 112] on span "[PERSON_NAME]" at bounding box center [364, 110] width 34 height 5
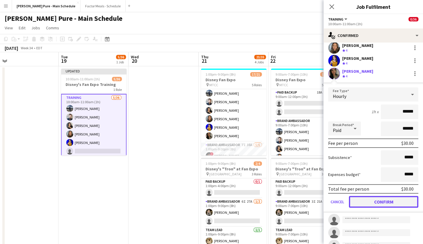
click at [365, 204] on button "Confirm" at bounding box center [383, 202] width 69 height 12
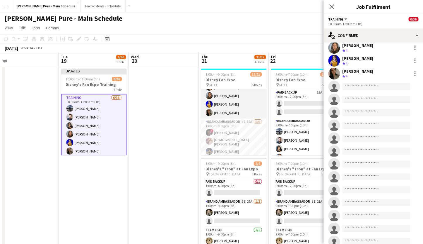
scroll to position [62, 0]
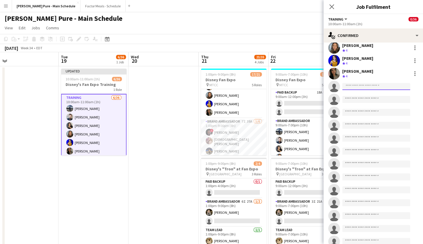
click at [350, 86] on input at bounding box center [376, 86] width 68 height 7
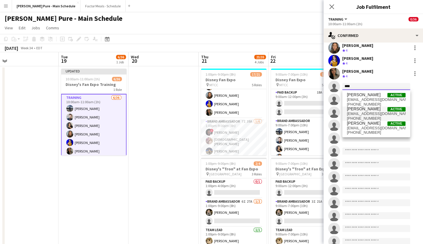
type input "****"
click at [378, 111] on span "[PERSON_NAME] Active" at bounding box center [376, 108] width 59 height 5
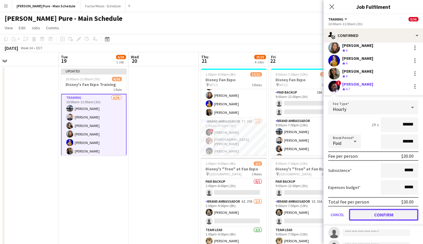
click at [364, 215] on button "Confirm" at bounding box center [383, 215] width 69 height 12
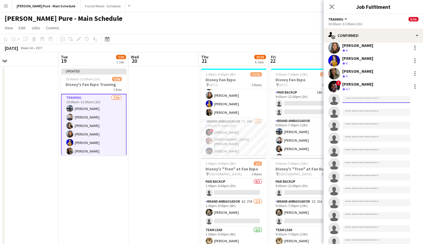
click at [356, 98] on input at bounding box center [376, 99] width 68 height 7
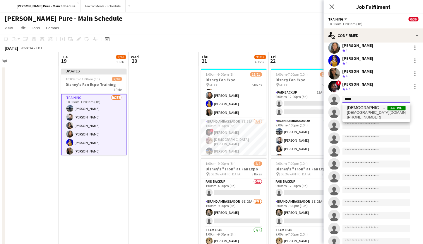
type input "*****"
click at [374, 112] on span "[DEMOGRAPHIC_DATA][DOMAIN_NAME]" at bounding box center [376, 112] width 59 height 5
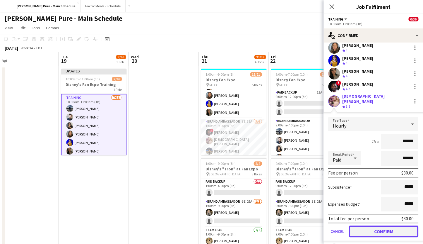
click at [368, 225] on button "Confirm" at bounding box center [383, 231] width 69 height 12
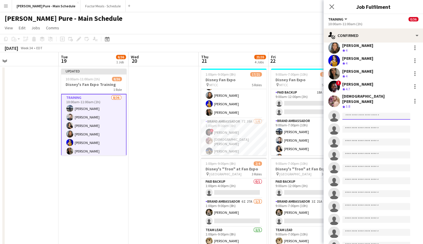
click at [347, 113] on input at bounding box center [376, 115] width 68 height 7
type input "*****"
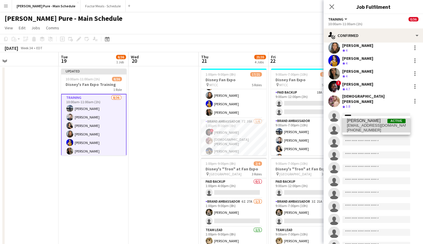
click at [369, 127] on span "[EMAIL_ADDRESS][DOMAIN_NAME]" at bounding box center [376, 125] width 59 height 5
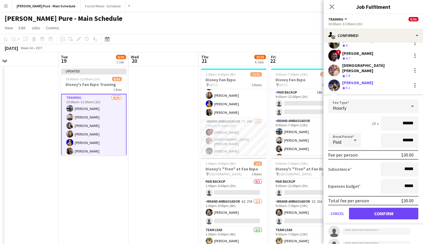
scroll to position [122, 0]
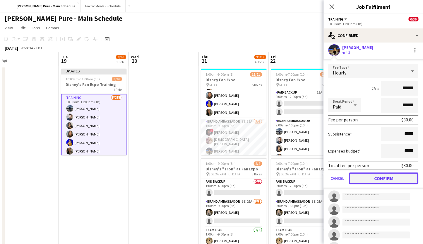
click at [361, 175] on button "Confirm" at bounding box center [383, 178] width 69 height 12
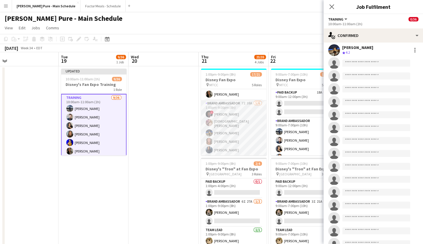
scroll to position [80, 0]
click at [352, 59] on input at bounding box center [376, 62] width 68 height 7
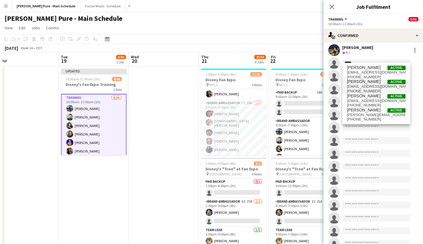
type input "*****"
click at [369, 84] on span "[PERSON_NAME]" at bounding box center [364, 81] width 34 height 5
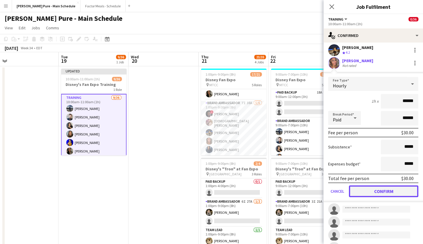
click at [368, 187] on button "Confirm" at bounding box center [383, 191] width 69 height 12
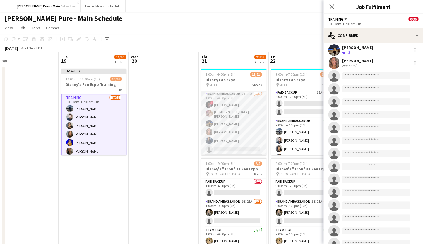
scroll to position [90, 0]
click at [351, 75] on input at bounding box center [376, 75] width 68 height 7
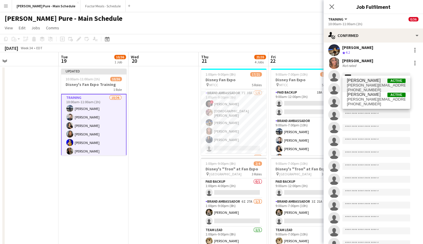
type input "*****"
click at [374, 81] on span "[PERSON_NAME]" at bounding box center [364, 80] width 34 height 5
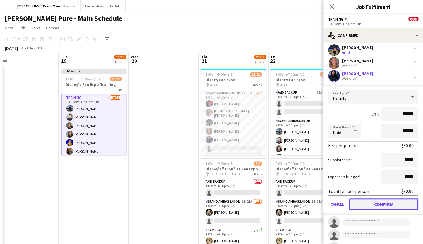
click at [361, 201] on button "Confirm" at bounding box center [383, 204] width 69 height 12
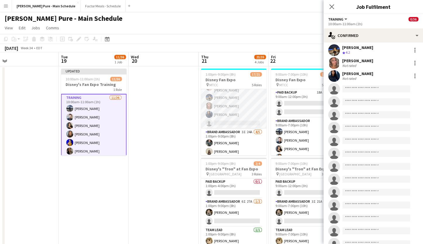
scroll to position [117, 0]
click at [353, 86] on input at bounding box center [376, 88] width 68 height 7
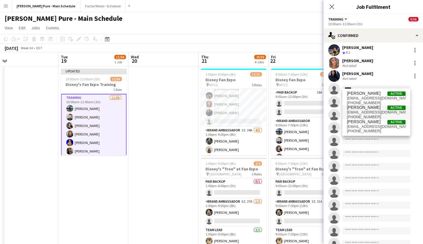
type input "*****"
click at [374, 110] on span "[PERSON_NAME] Active" at bounding box center [376, 107] width 59 height 5
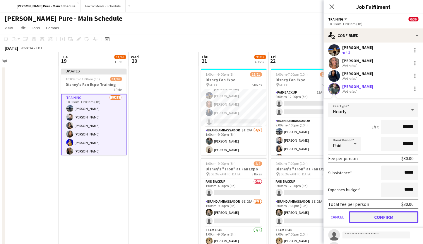
click at [359, 211] on button "Confirm" at bounding box center [383, 217] width 69 height 12
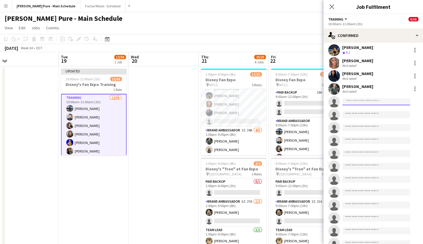
click at [347, 98] on input at bounding box center [376, 101] width 68 height 7
type input "*****"
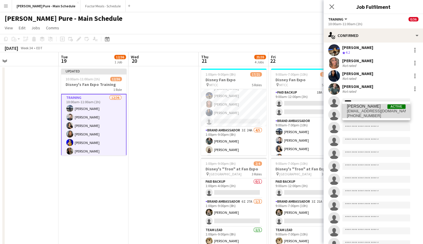
click at [359, 112] on span "[EMAIL_ADDRESS][DOMAIN_NAME]" at bounding box center [376, 111] width 59 height 5
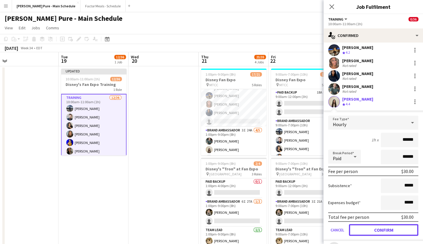
click at [361, 229] on button "Confirm" at bounding box center [383, 230] width 69 height 12
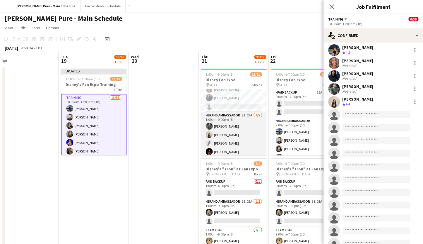
scroll to position [132, 0]
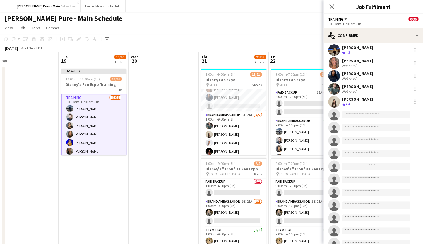
click at [352, 111] on input at bounding box center [376, 114] width 68 height 7
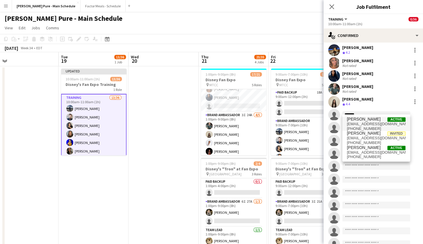
type input "*******"
click at [366, 122] on span "[PERSON_NAME] Active [EMAIL_ADDRESS][DOMAIN_NAME] [PHONE_NUMBER]" at bounding box center [376, 124] width 59 height 14
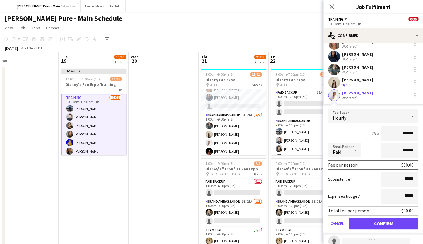
scroll to position [145, 0]
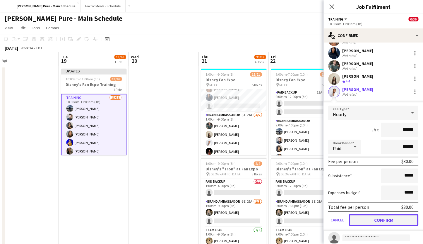
click at [364, 216] on button "Confirm" at bounding box center [383, 220] width 69 height 12
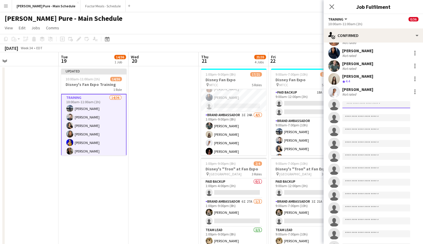
click at [346, 101] on input at bounding box center [376, 104] width 68 height 7
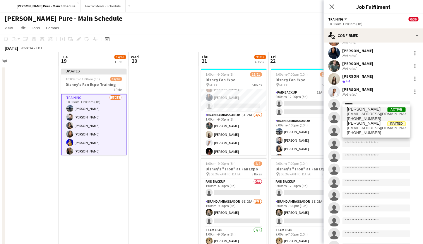
type input "******"
click at [370, 109] on span "[PERSON_NAME]" at bounding box center [364, 109] width 34 height 5
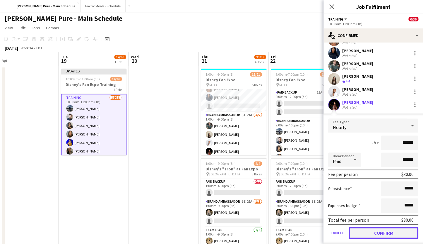
click at [365, 233] on button "Confirm" at bounding box center [383, 233] width 69 height 12
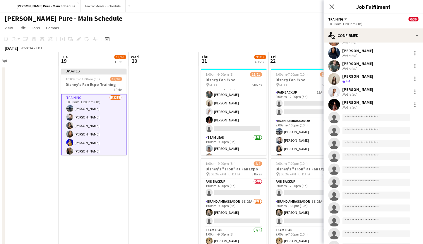
scroll to position [169, 0]
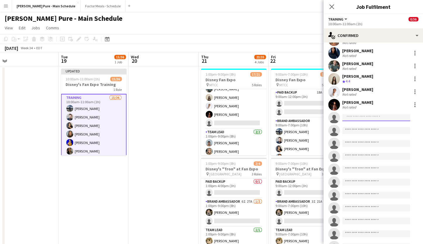
click at [351, 114] on input at bounding box center [376, 117] width 68 height 7
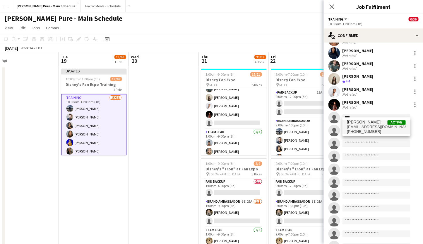
type input "****"
click at [373, 129] on span "[EMAIL_ADDRESS][DOMAIN_NAME]" at bounding box center [376, 126] width 59 height 5
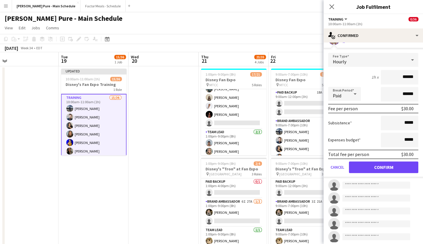
scroll to position [230, 0]
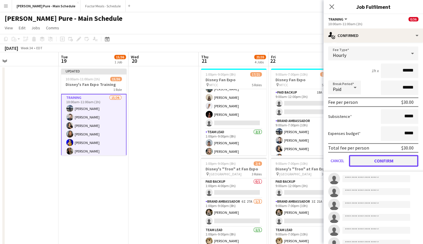
click at [365, 157] on button "Confirm" at bounding box center [383, 161] width 69 height 12
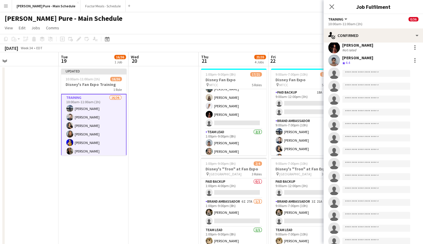
scroll to position [198, 0]
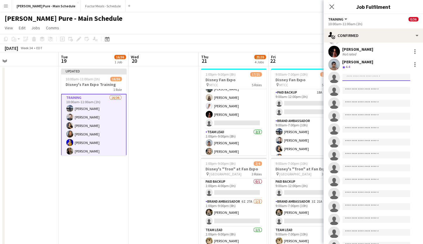
click at [353, 74] on input at bounding box center [376, 77] width 68 height 7
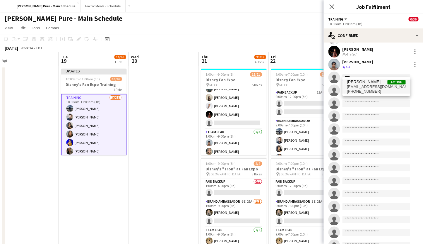
type input "****"
click at [360, 91] on span "[PHONE_NUMBER]" at bounding box center [376, 91] width 59 height 5
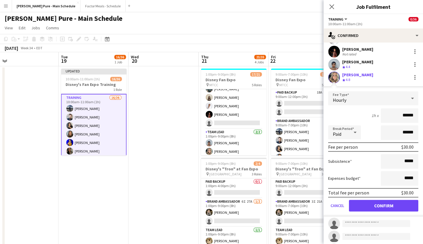
scroll to position [201, 0]
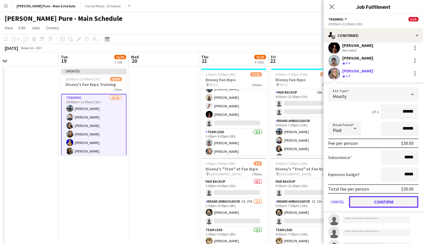
click at [365, 196] on button "Confirm" at bounding box center [383, 202] width 69 height 12
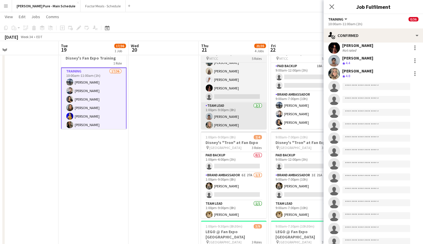
scroll to position [25, 0]
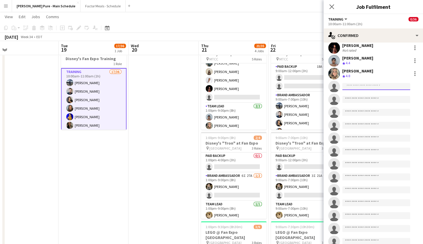
click at [357, 83] on input at bounding box center [376, 86] width 68 height 7
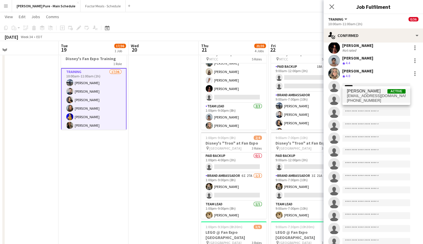
type input "******"
click at [356, 97] on span "[EMAIL_ADDRESS][DOMAIN_NAME]" at bounding box center [376, 95] width 59 height 5
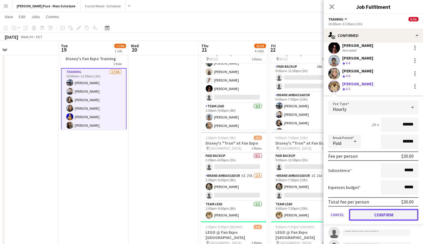
click at [377, 212] on button "Confirm" at bounding box center [383, 215] width 69 height 12
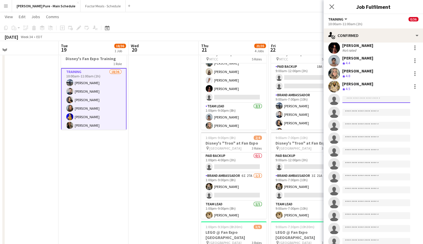
click at [356, 96] on input at bounding box center [376, 99] width 68 height 7
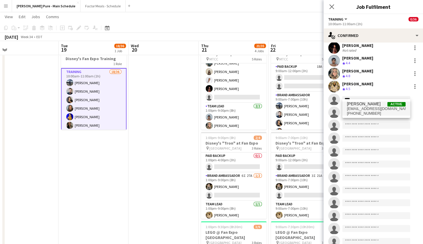
type input "****"
click at [365, 114] on span "[PHONE_NUMBER]" at bounding box center [376, 113] width 59 height 5
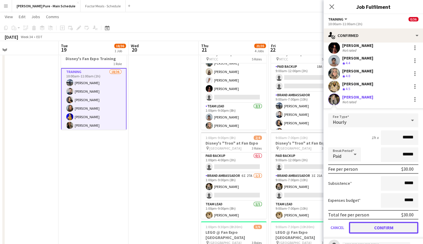
click at [367, 225] on button "Confirm" at bounding box center [383, 227] width 69 height 12
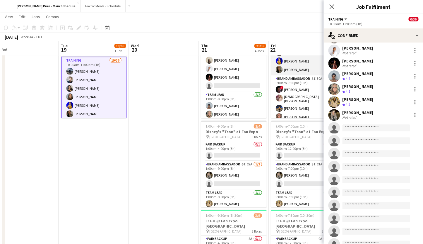
scroll to position [76, 0]
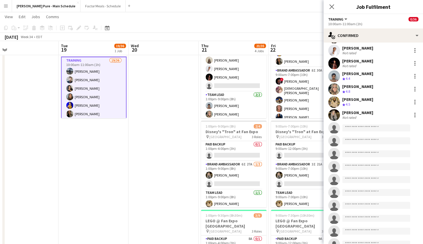
click at [347, 129] on app-invite-slot "single-neutral-actions" at bounding box center [374, 128] width 100 height 12
click at [356, 124] on input at bounding box center [376, 127] width 68 height 7
click at [352, 124] on input at bounding box center [376, 127] width 68 height 7
type input "******"
drag, startPoint x: 367, startPoint y: 122, endPoint x: 331, endPoint y: 122, distance: 35.4
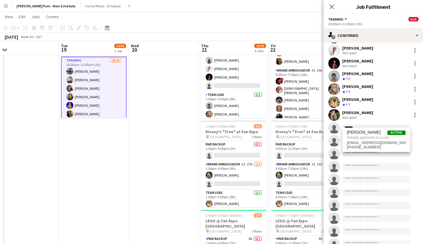
click at [342, 124] on input "******" at bounding box center [376, 127] width 68 height 7
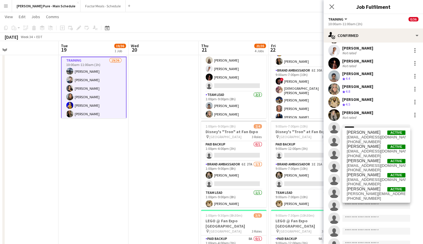
type input "********"
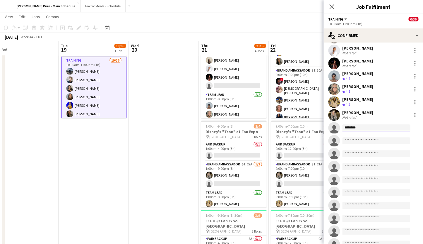
drag, startPoint x: 363, startPoint y: 123, endPoint x: 318, endPoint y: 122, distance: 44.8
click at [342, 124] on input "********" at bounding box center [376, 127] width 68 height 7
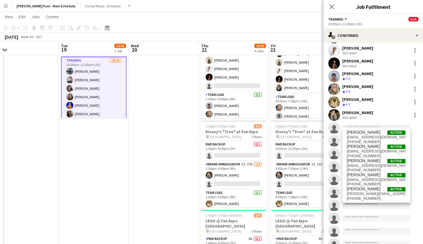
scroll to position [168, 0]
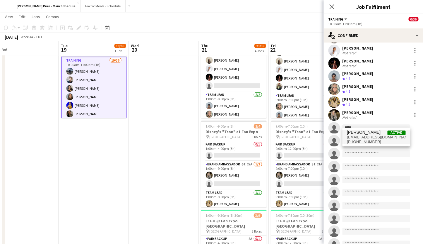
type input "*****"
click at [376, 137] on span "[EMAIL_ADDRESS][DOMAIN_NAME]" at bounding box center [376, 137] width 59 height 5
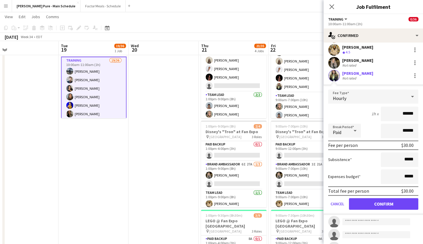
scroll to position [244, 0]
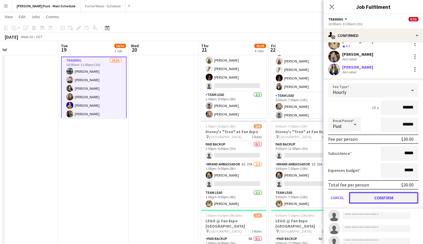
click at [361, 194] on button "Confirm" at bounding box center [383, 198] width 69 height 12
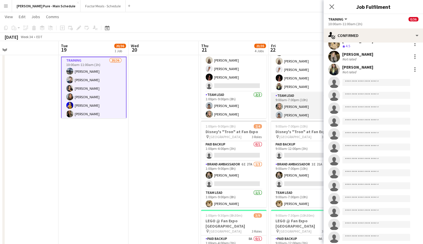
scroll to position [169, 0]
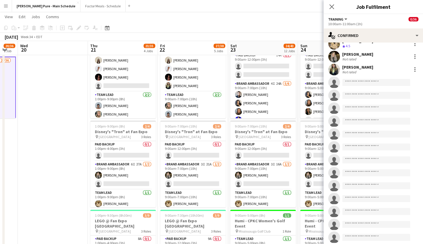
drag, startPoint x: 249, startPoint y: 153, endPoint x: 139, endPoint y: 158, distance: 110.5
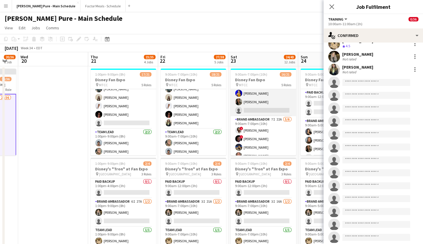
scroll to position [65, 0]
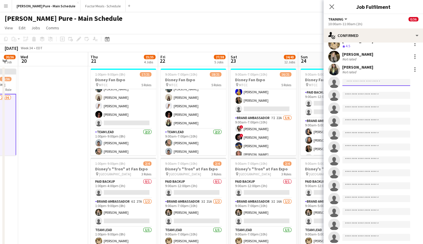
click at [355, 79] on input at bounding box center [376, 82] width 68 height 7
drag, startPoint x: 367, startPoint y: 76, endPoint x: 314, endPoint y: 77, distance: 53.6
click at [342, 79] on input "********" at bounding box center [376, 82] width 68 height 7
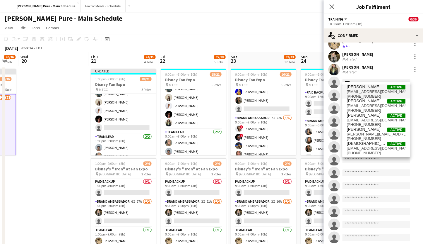
type input "****"
click at [366, 89] on span "[PERSON_NAME]" at bounding box center [364, 86] width 34 height 5
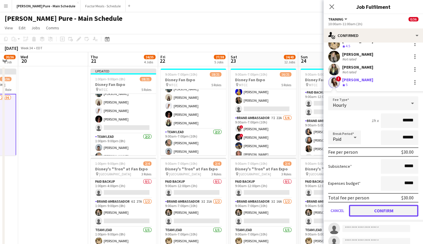
click at [362, 209] on button "Confirm" at bounding box center [383, 210] width 69 height 12
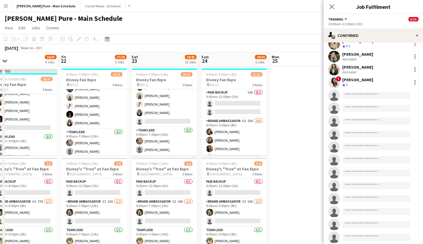
scroll to position [0, 221]
drag, startPoint x: 286, startPoint y: 118, endPoint x: 187, endPoint y: 107, distance: 99.8
drag, startPoint x: 244, startPoint y: 46, endPoint x: 313, endPoint y: 36, distance: 69.5
click at [314, 37] on div "Copy Paste Paste Command V Paste with crew Command Shift V Paste linked Job [GE…" at bounding box center [211, 43] width 423 height 18
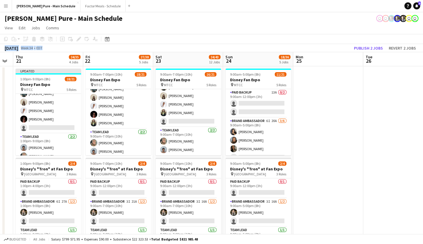
scroll to position [0, 184]
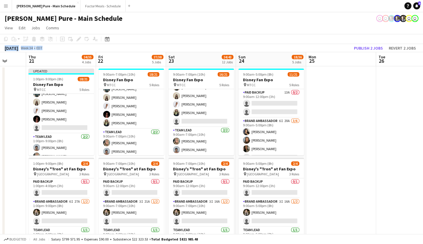
drag, startPoint x: 271, startPoint y: 111, endPoint x: 309, endPoint y: 100, distance: 38.8
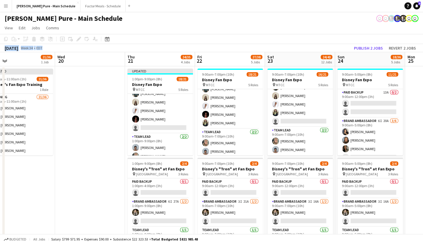
scroll to position [0, 155]
drag, startPoint x: 71, startPoint y: 111, endPoint x: 170, endPoint y: 112, distance: 99.3
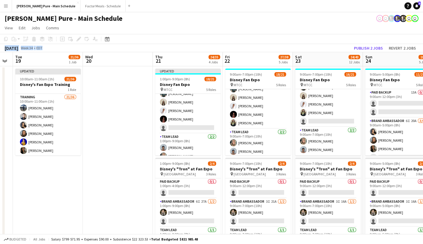
scroll to position [0, 162]
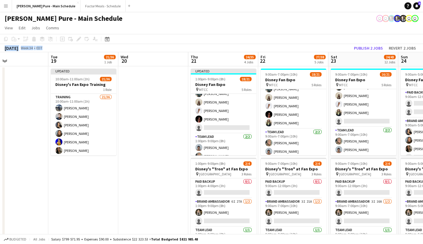
drag, startPoint x: 30, startPoint y: 124, endPoint x: 93, endPoint y: 123, distance: 63.0
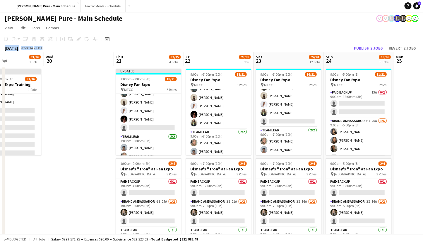
scroll to position [0, 237]
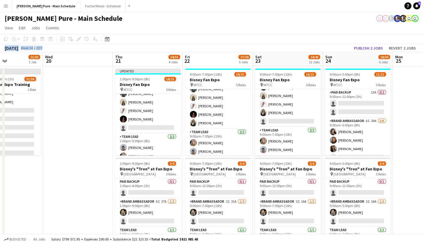
drag, startPoint x: 177, startPoint y: 151, endPoint x: 101, endPoint y: 132, distance: 77.7
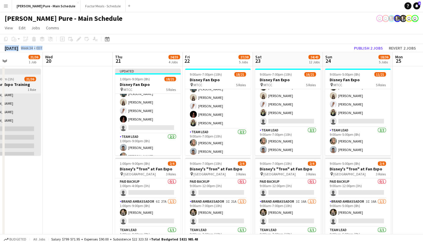
scroll to position [158, 0]
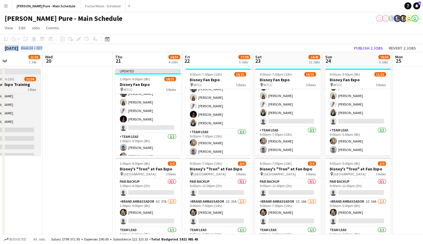
click at [28, 72] on div "Updated" at bounding box center [8, 71] width 66 height 5
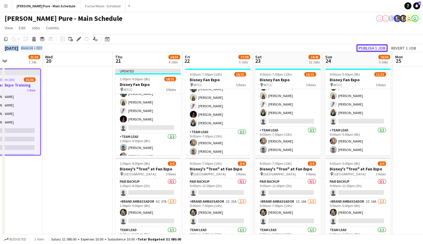
click at [371, 48] on button "Publish 1 job" at bounding box center [371, 48] width 31 height 8
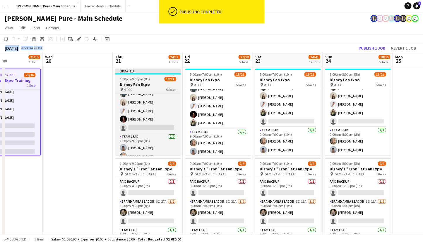
click at [137, 72] on div "Updated" at bounding box center [148, 71] width 66 height 5
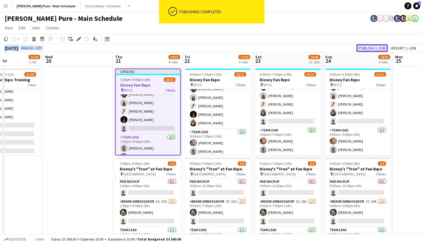
click at [368, 48] on button "Publish 1 job" at bounding box center [371, 48] width 31 height 8
